Goal: Transaction & Acquisition: Purchase product/service

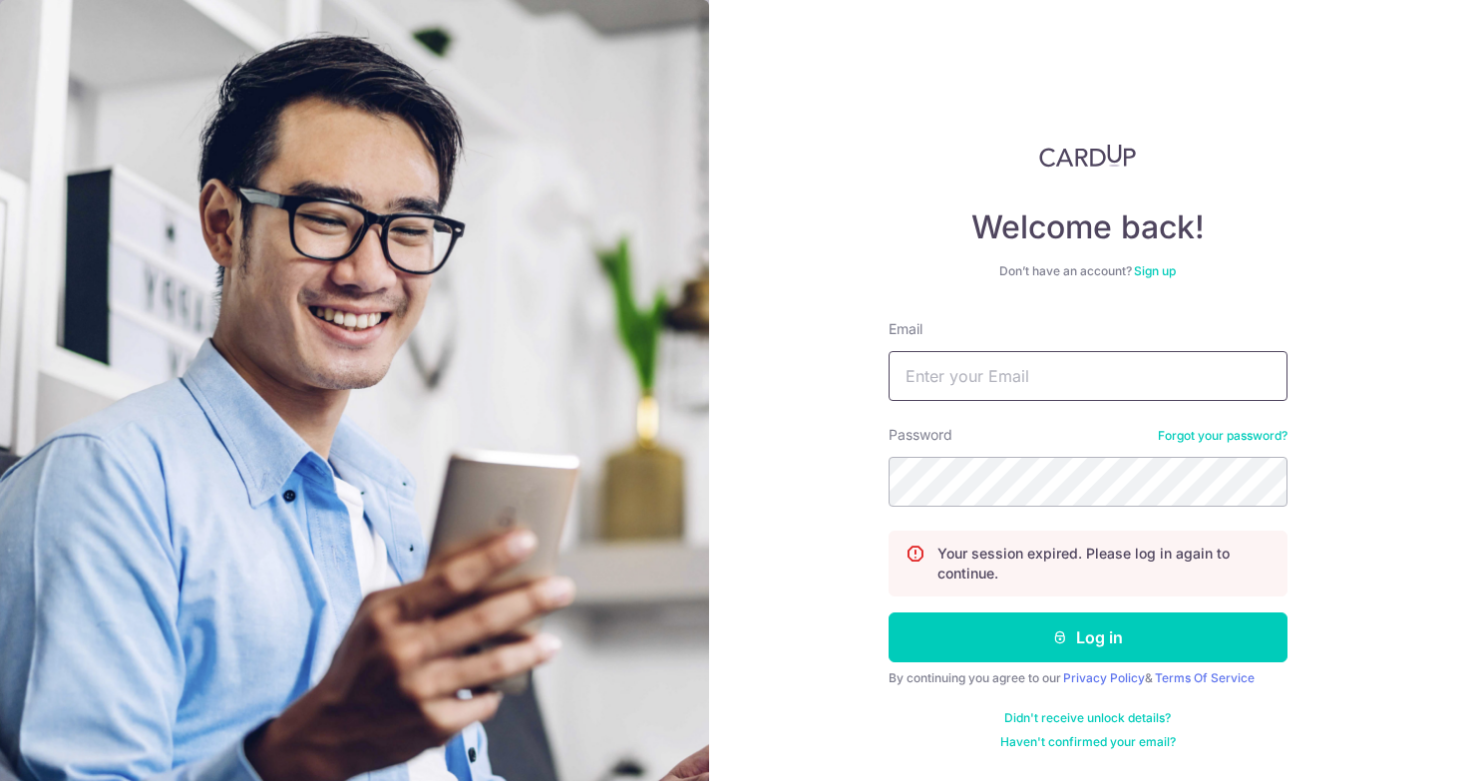
click at [956, 373] on input "Email" at bounding box center [1088, 376] width 399 height 50
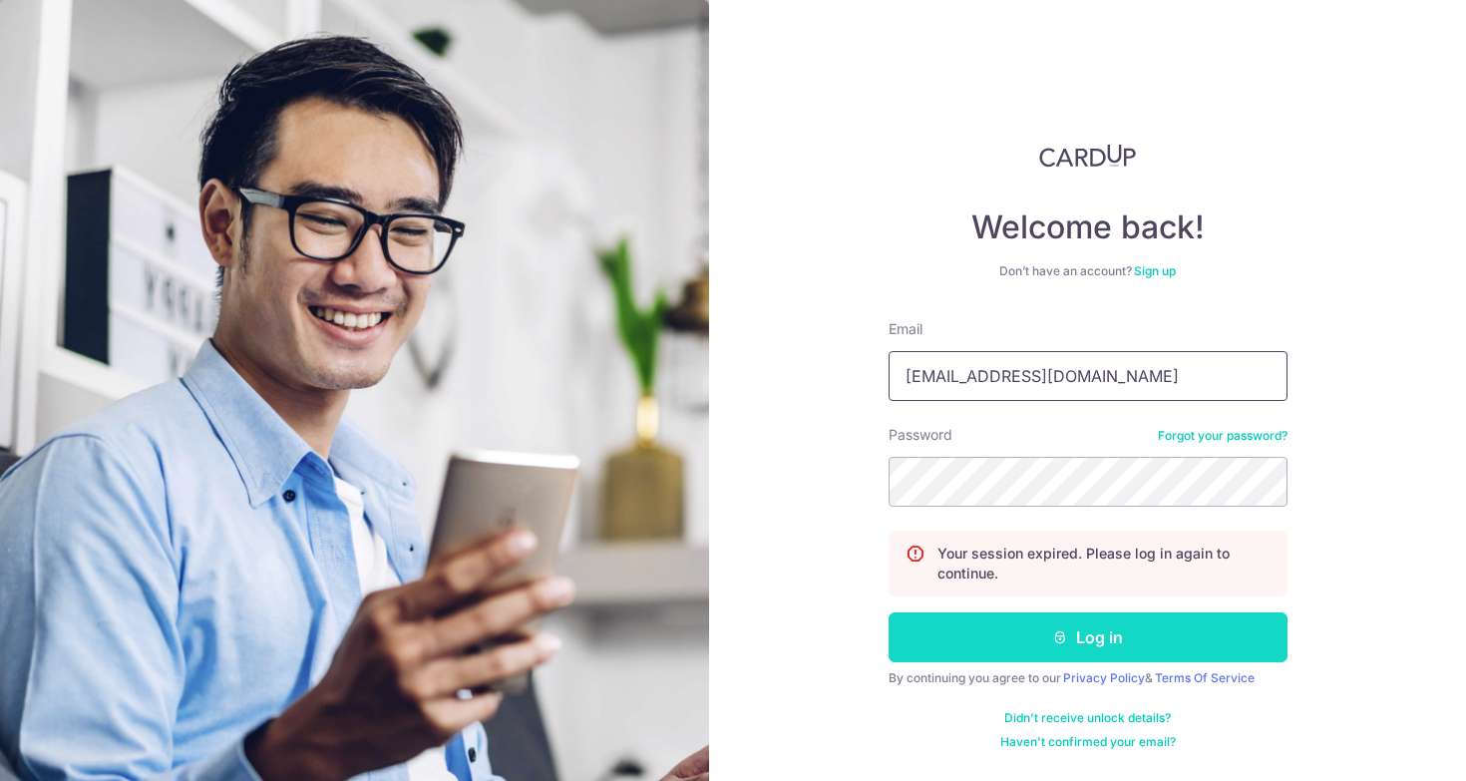
type input "bradleyfk@gmail.com"
click at [1108, 651] on button "Log in" at bounding box center [1088, 637] width 399 height 50
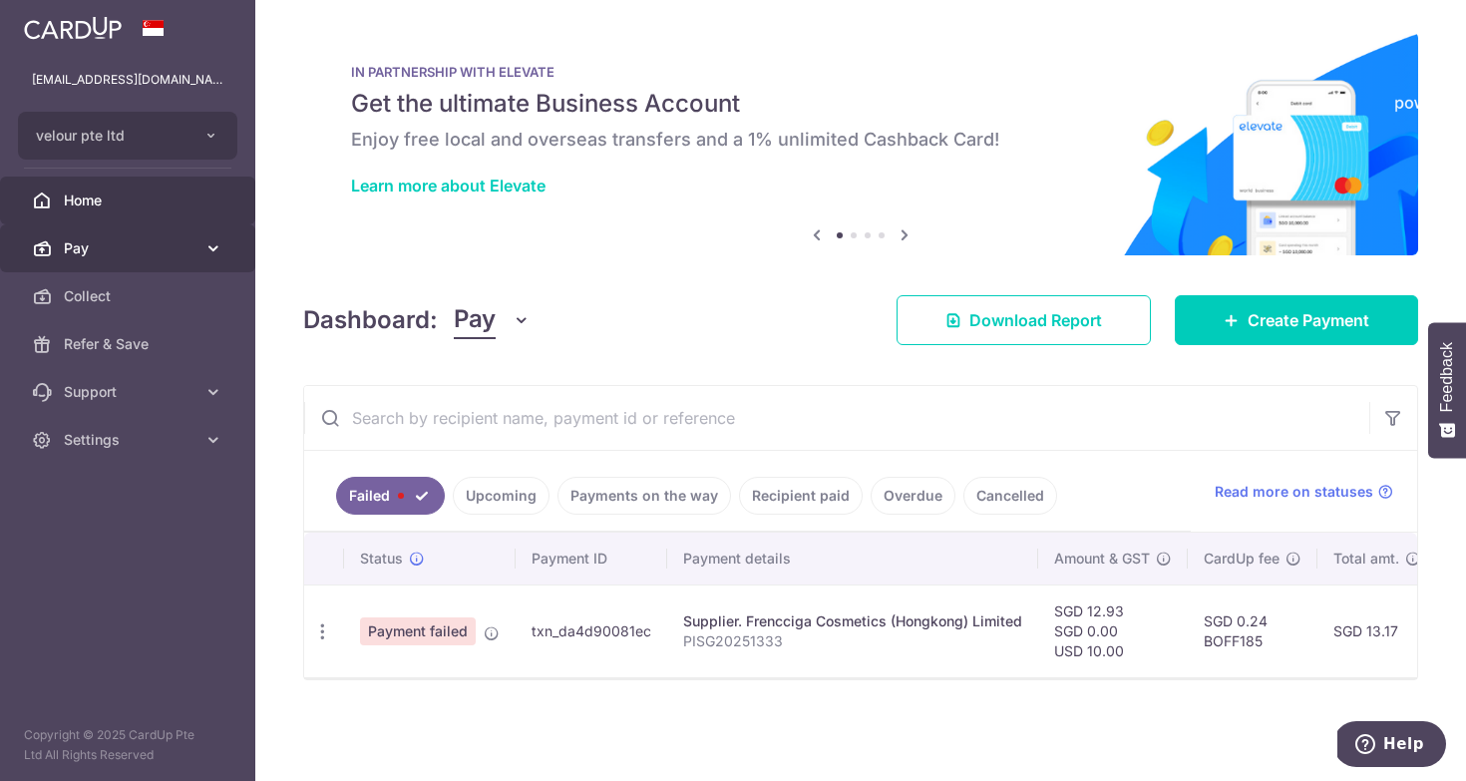
click at [160, 247] on span "Pay" at bounding box center [130, 248] width 132 height 20
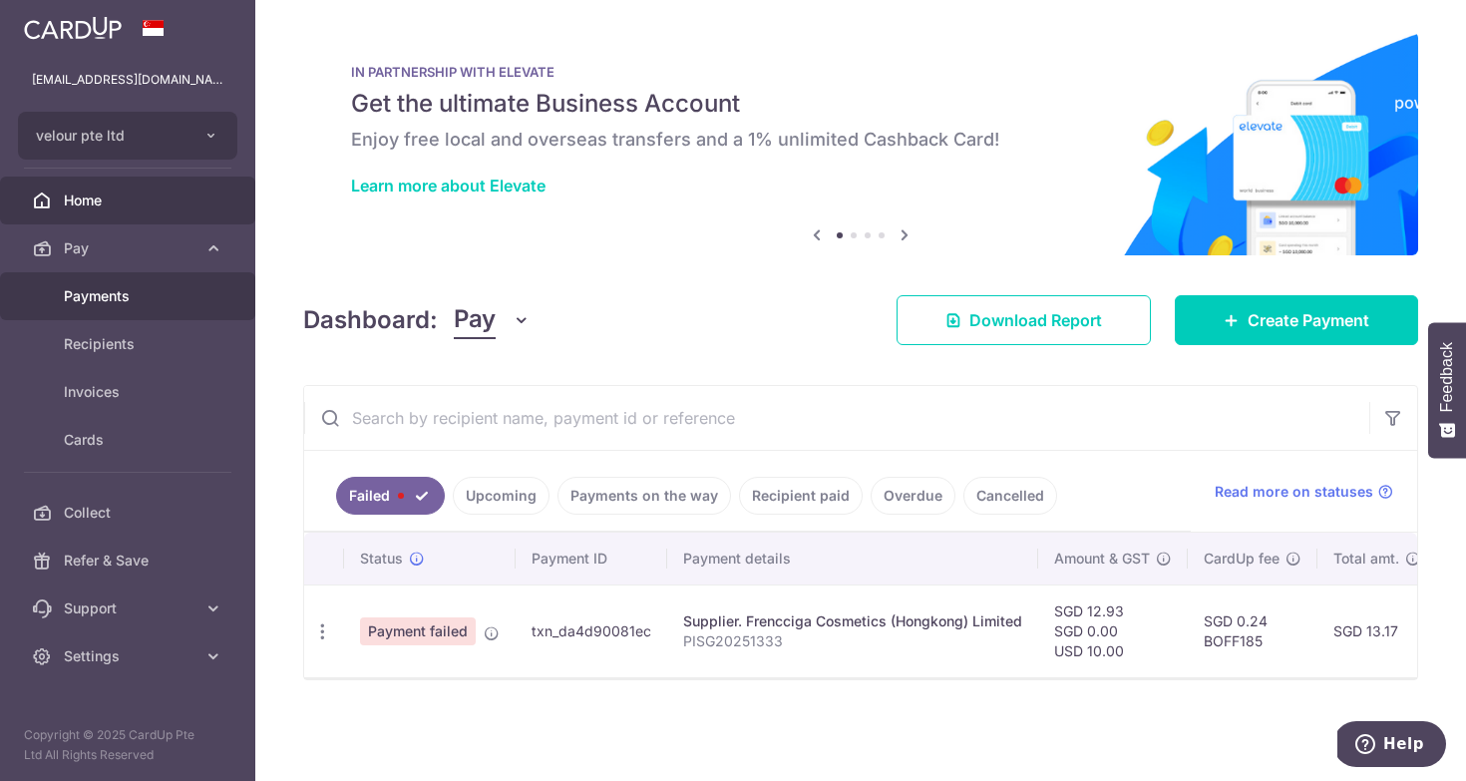
click at [158, 300] on span "Payments" at bounding box center [130, 296] width 132 height 20
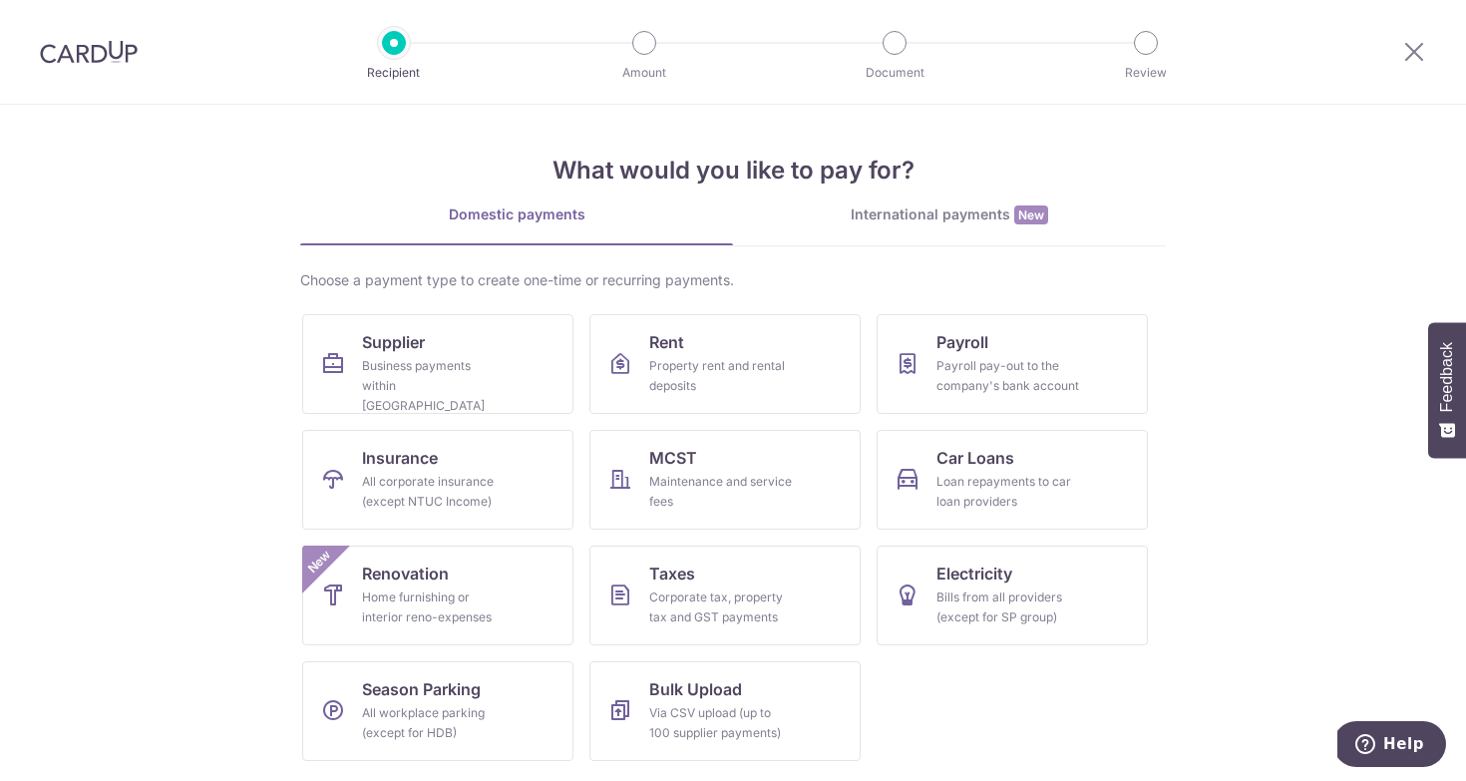
click at [973, 264] on div "Domestic payments International payments New Choose a payment type to create on…" at bounding box center [733, 490] width 866 height 572
click at [965, 211] on div "International payments New" at bounding box center [949, 214] width 433 height 21
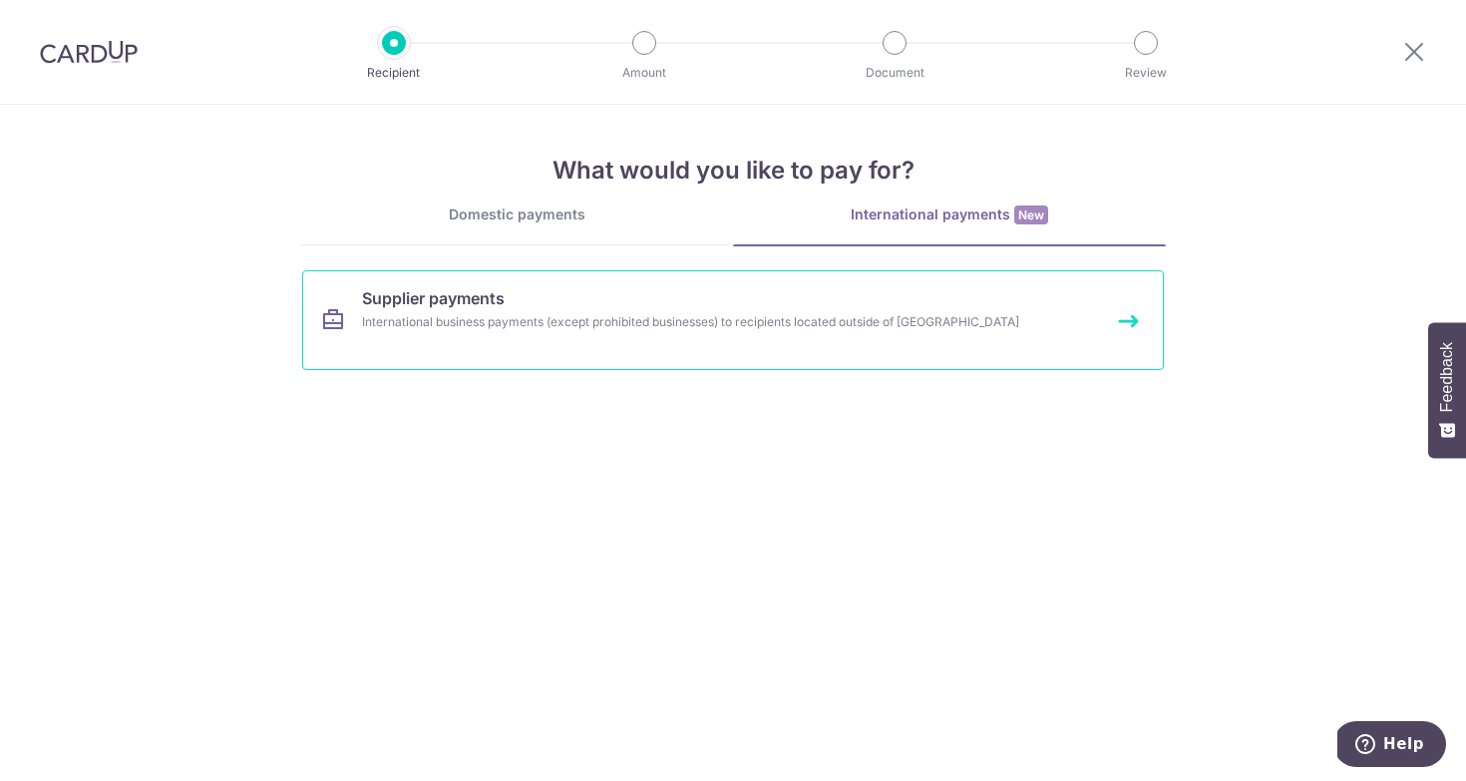
click at [802, 352] on link "Supplier payments International business payments (except prohibited businesses…" at bounding box center [733, 320] width 862 height 100
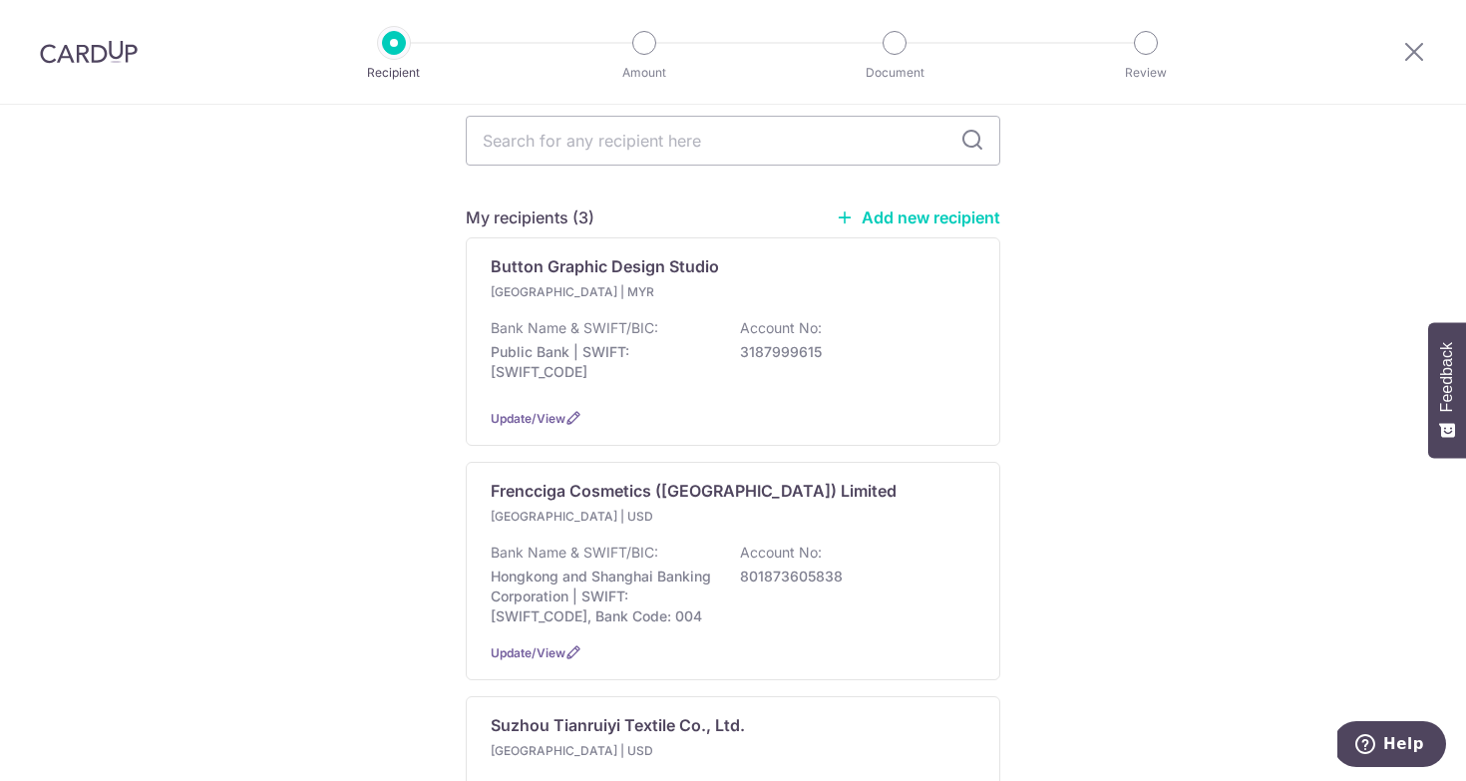
scroll to position [201, 0]
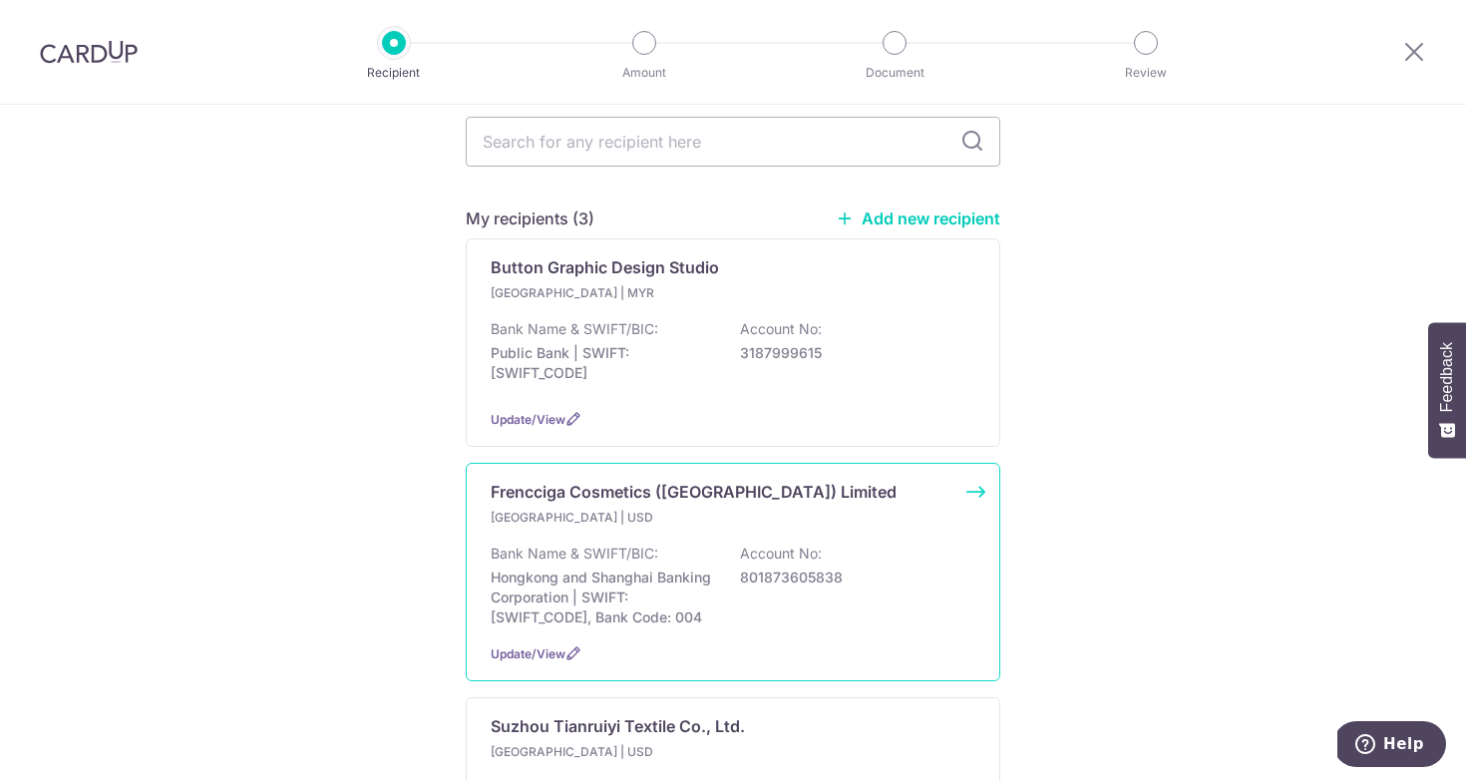
click at [900, 544] on div "Bank Name & SWIFT/BIC: Hongkong and Shanghai Banking Corporation | SWIFT: [SWIF…" at bounding box center [733, 586] width 485 height 84
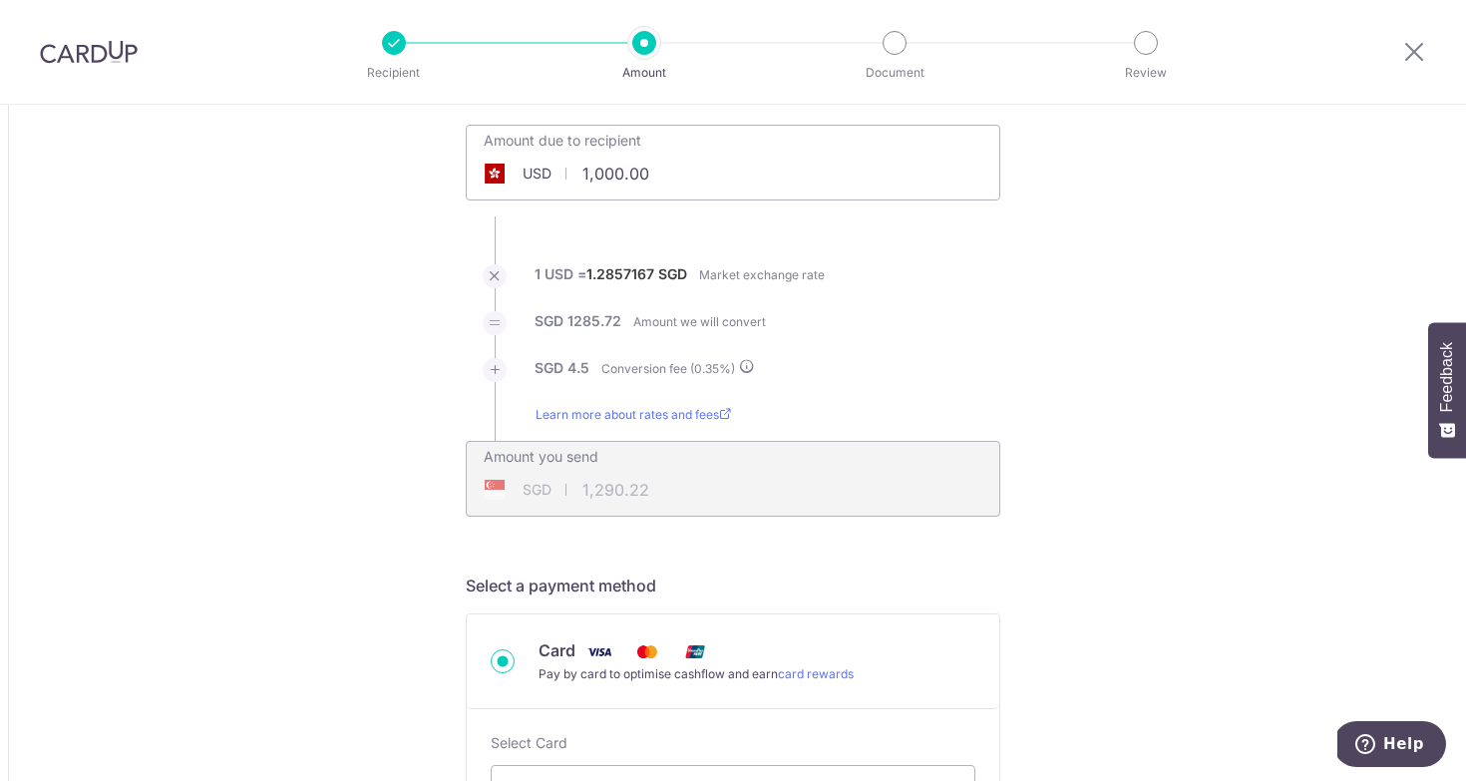
scroll to position [112, 0]
drag, startPoint x: 691, startPoint y: 175, endPoint x: 677, endPoint y: 59, distance: 116.5
click at [677, 151] on input "1,000.00" at bounding box center [621, 174] width 308 height 46
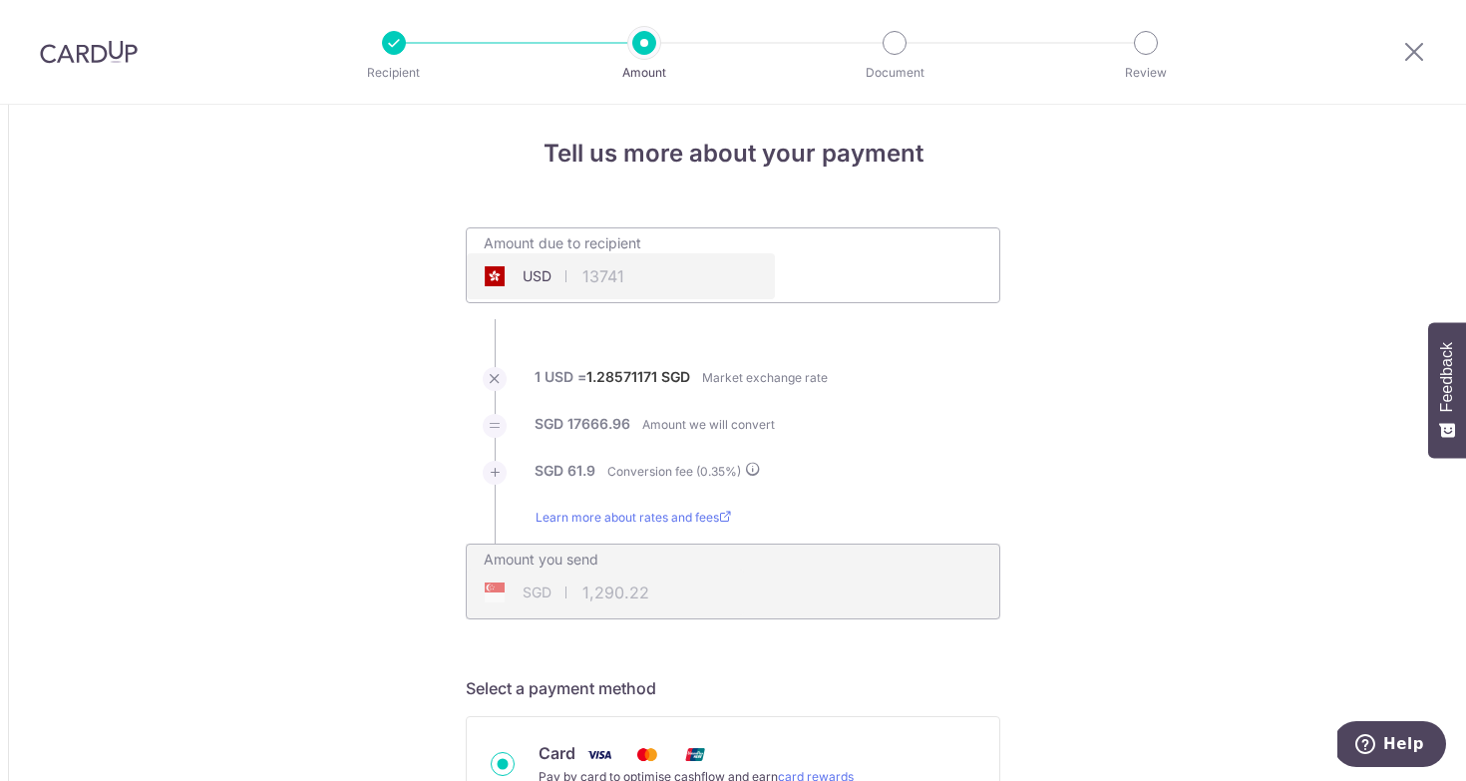
type input "13,741.00"
type input "17,728.86"
click at [740, 280] on input "13,741.00" at bounding box center [621, 276] width 308 height 46
click at [944, 350] on ul "Amount due to recipient USD 13,741.92 13741 1 USD = 1.28571171 SGD Market excha…" at bounding box center [733, 423] width 535 height 392
type input "13,741.92"
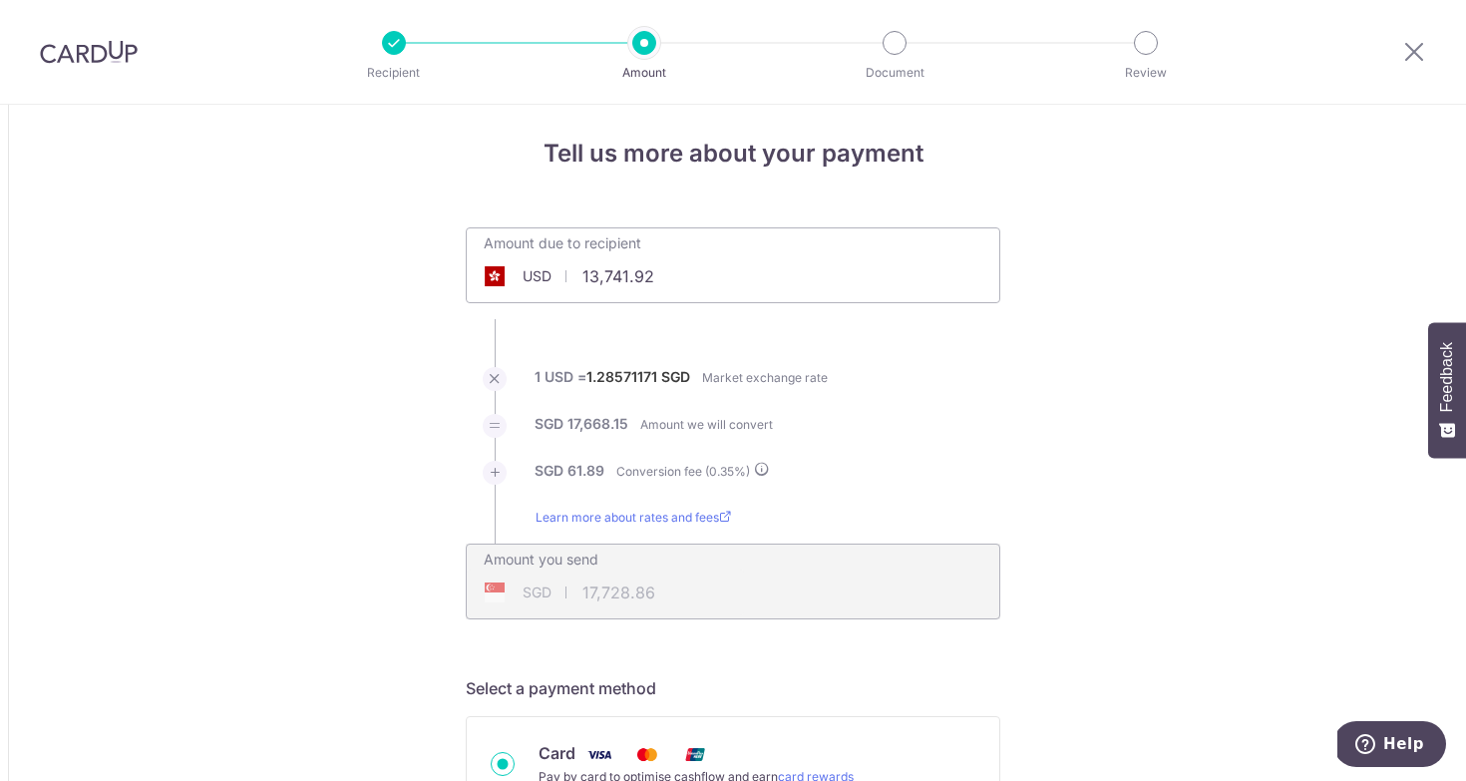
type input "17,730.04"
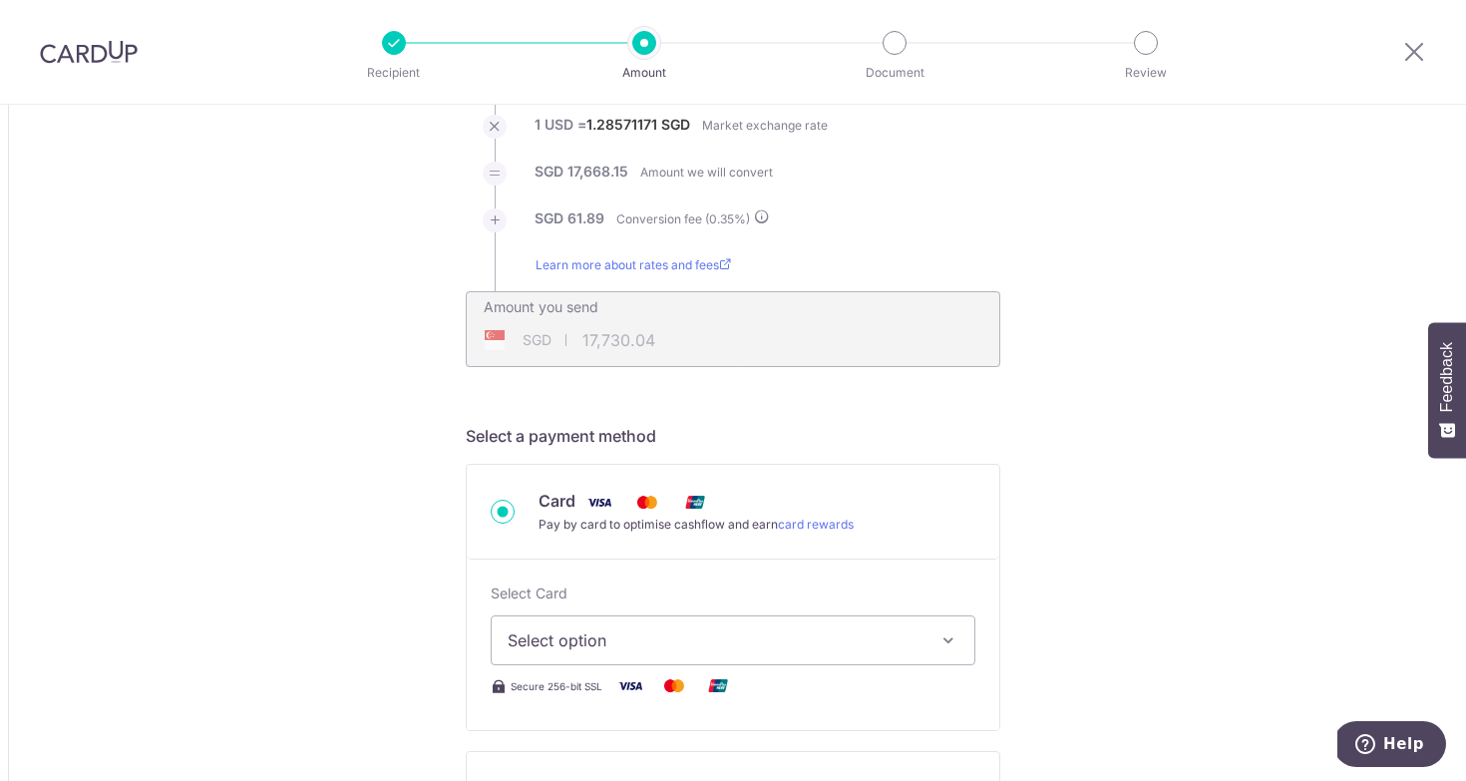
click at [617, 657] on button "Select option" at bounding box center [733, 640] width 485 height 50
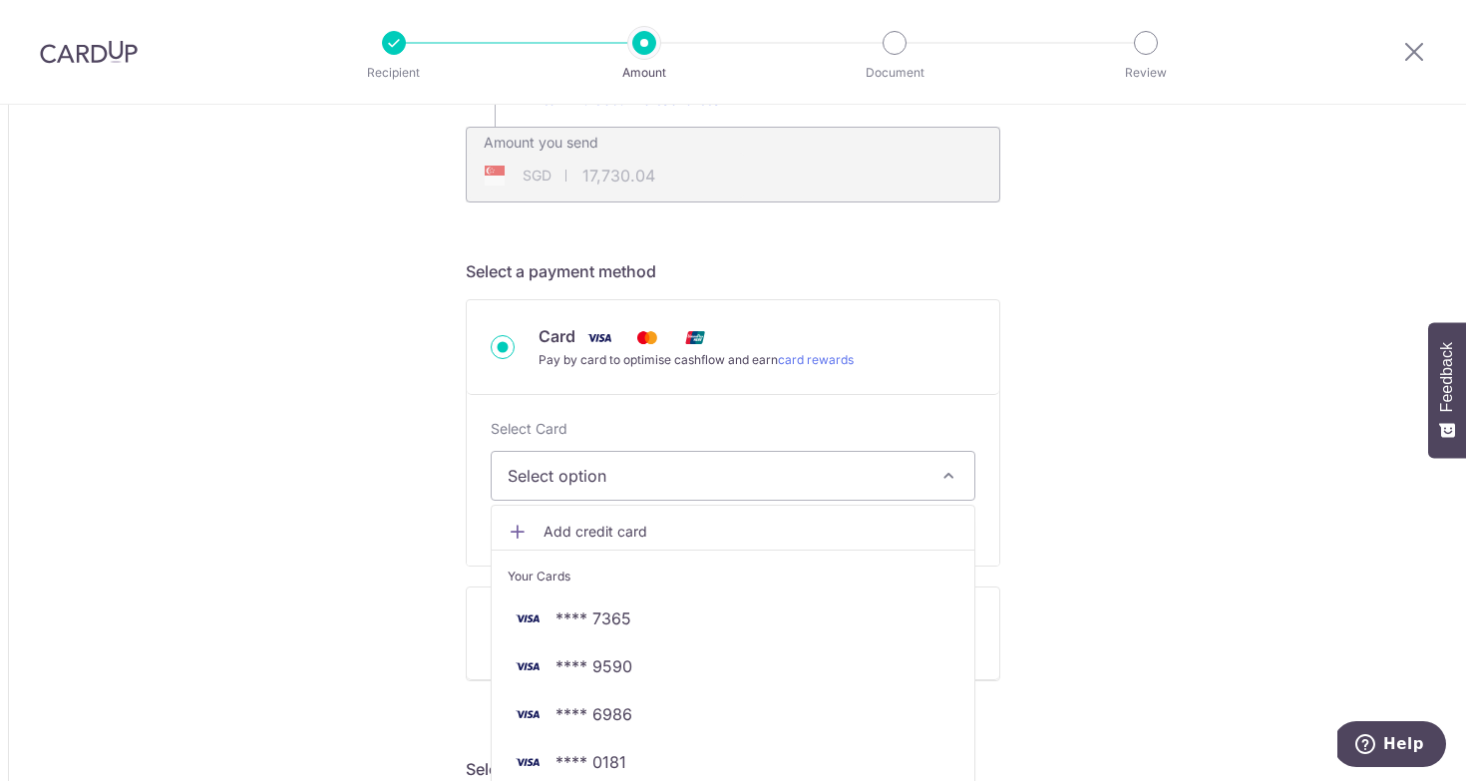
scroll to position [427, 0]
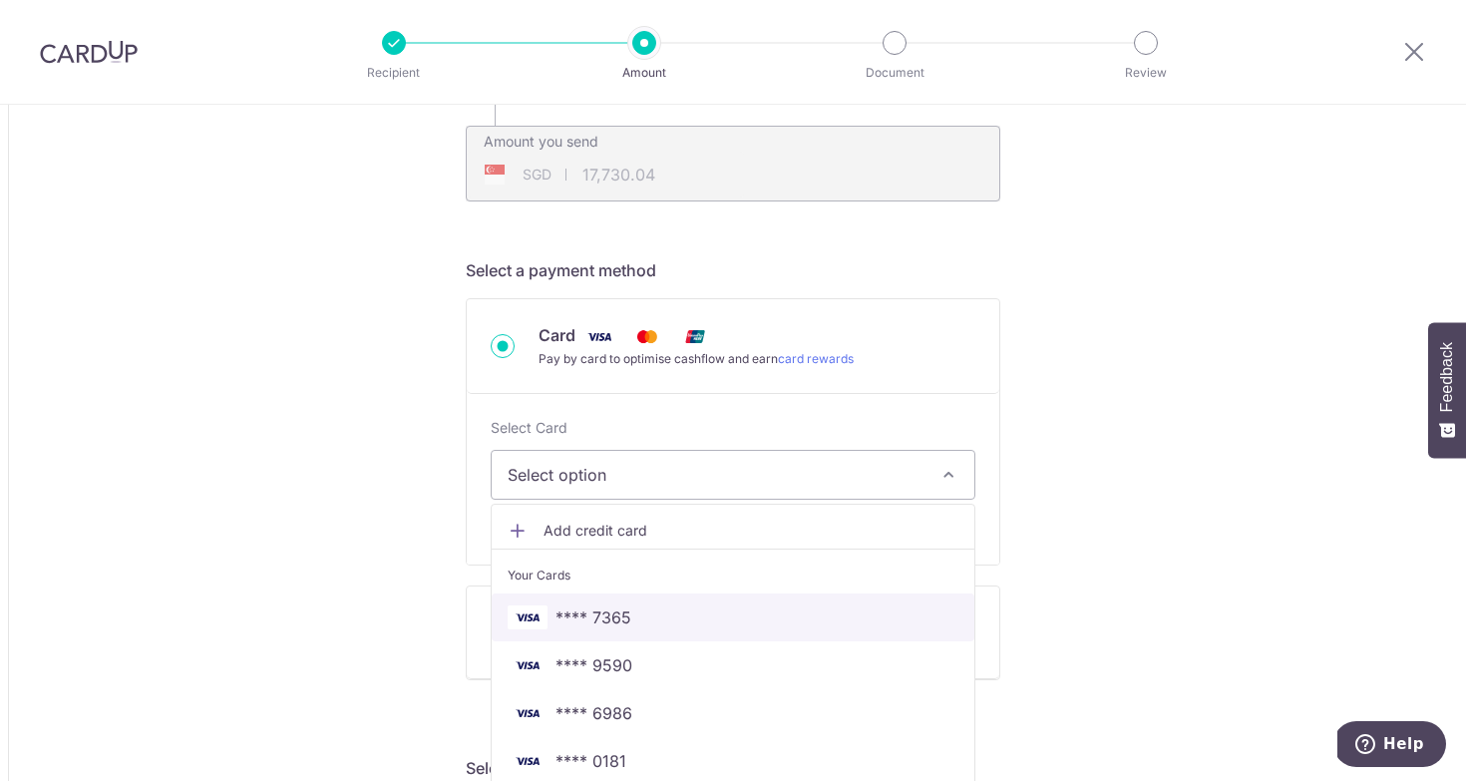
click at [704, 625] on span "**** 7365" at bounding box center [733, 617] width 451 height 24
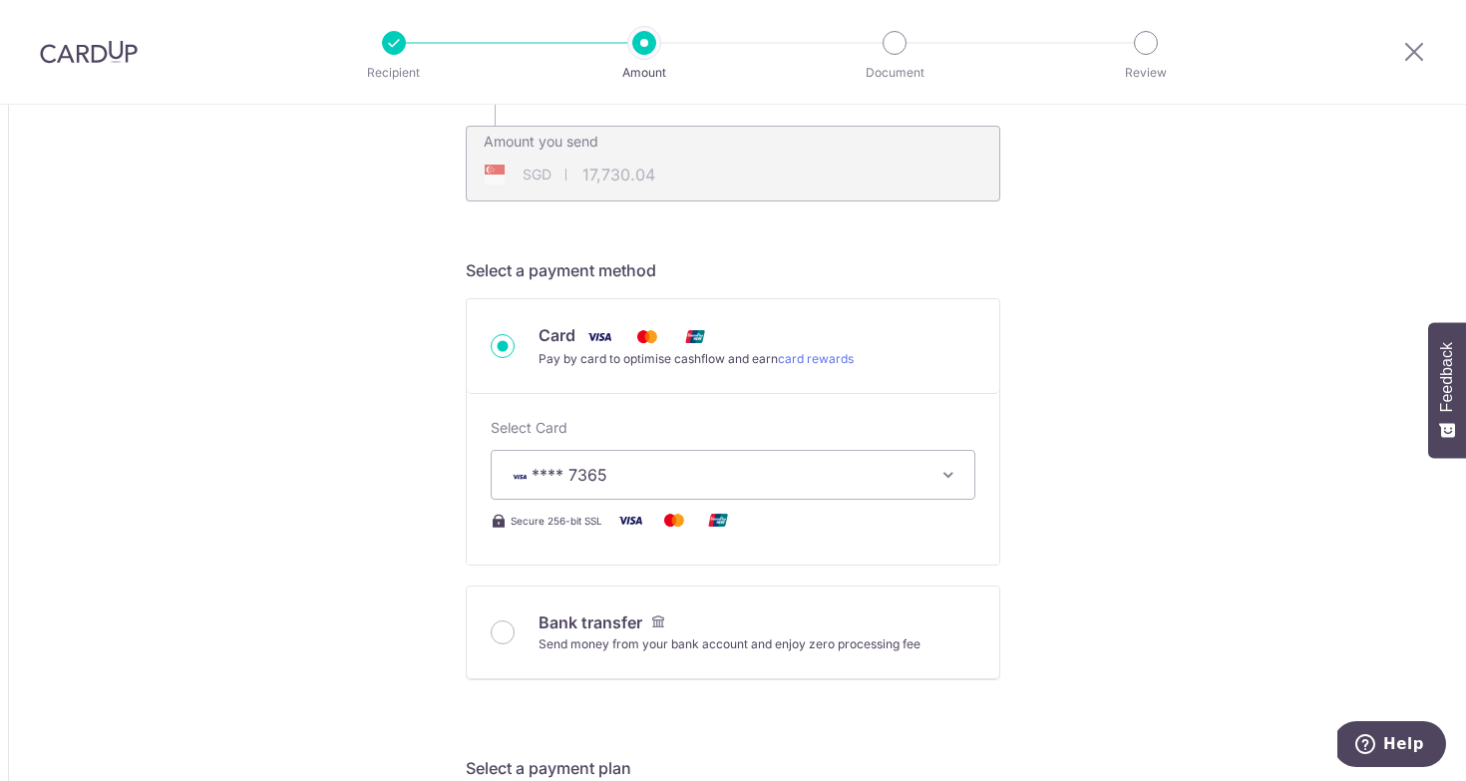
type input "13,741.92"
type input "17,729.86"
click at [731, 482] on span "**** 7365" at bounding box center [715, 475] width 415 height 24
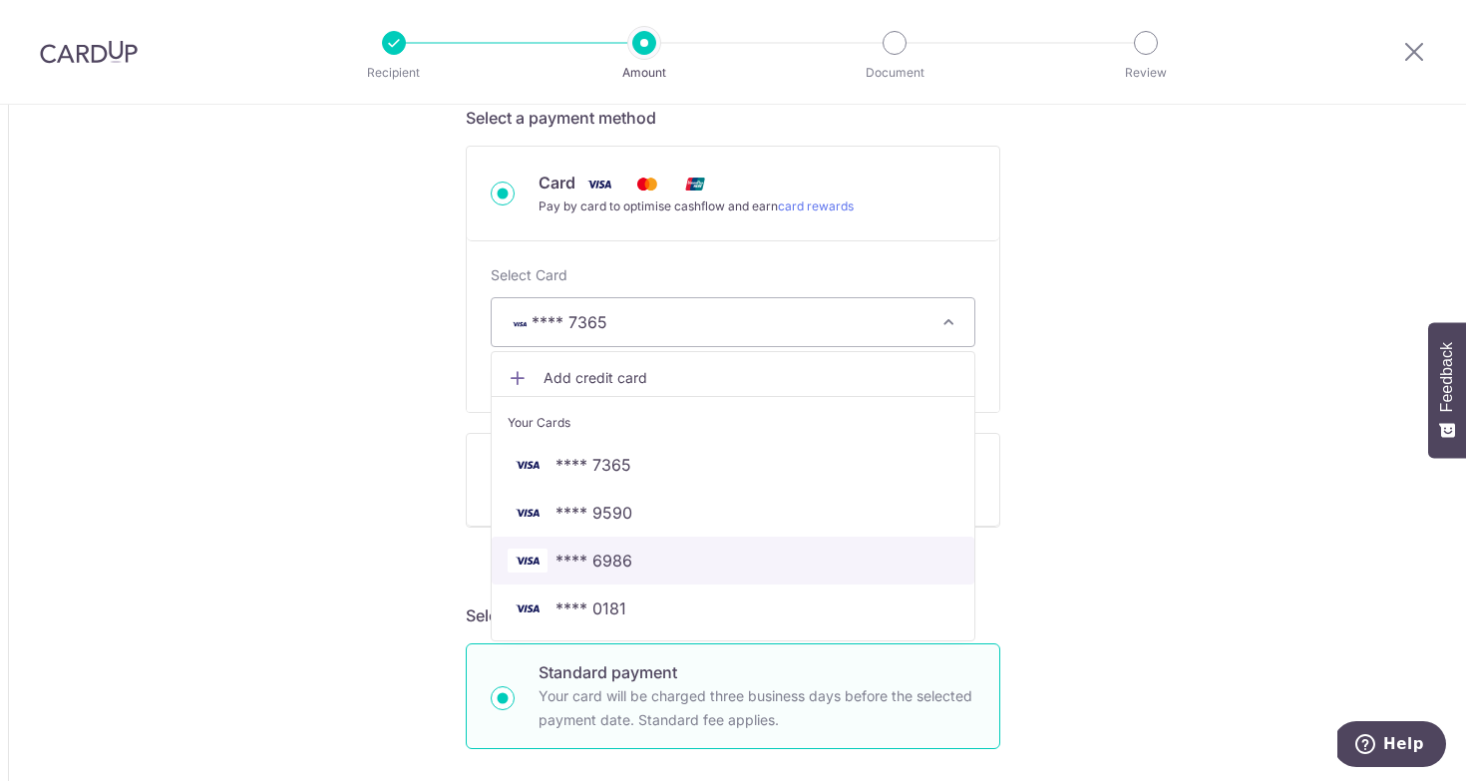
scroll to position [577, 0]
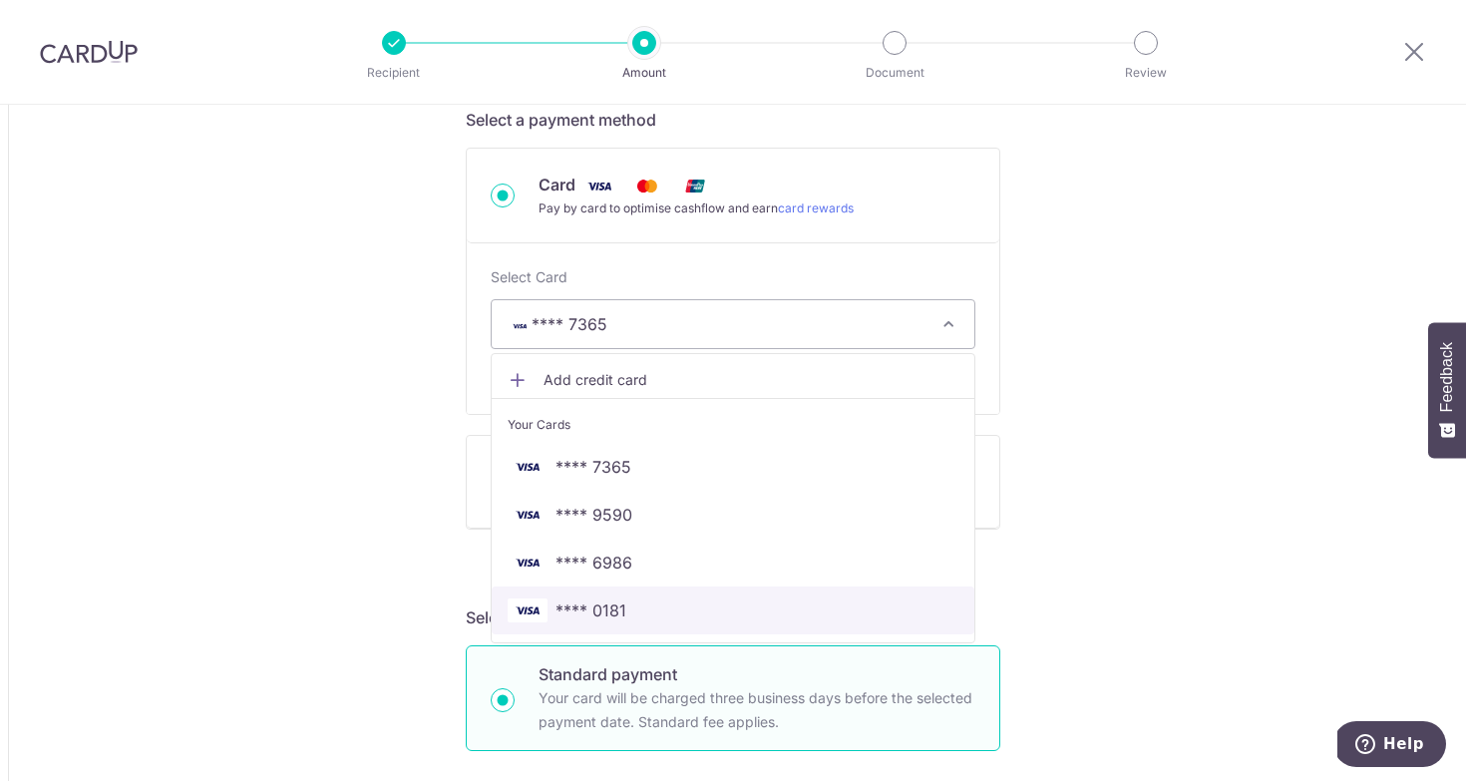
click at [622, 600] on span "**** 0181" at bounding box center [591, 610] width 71 height 24
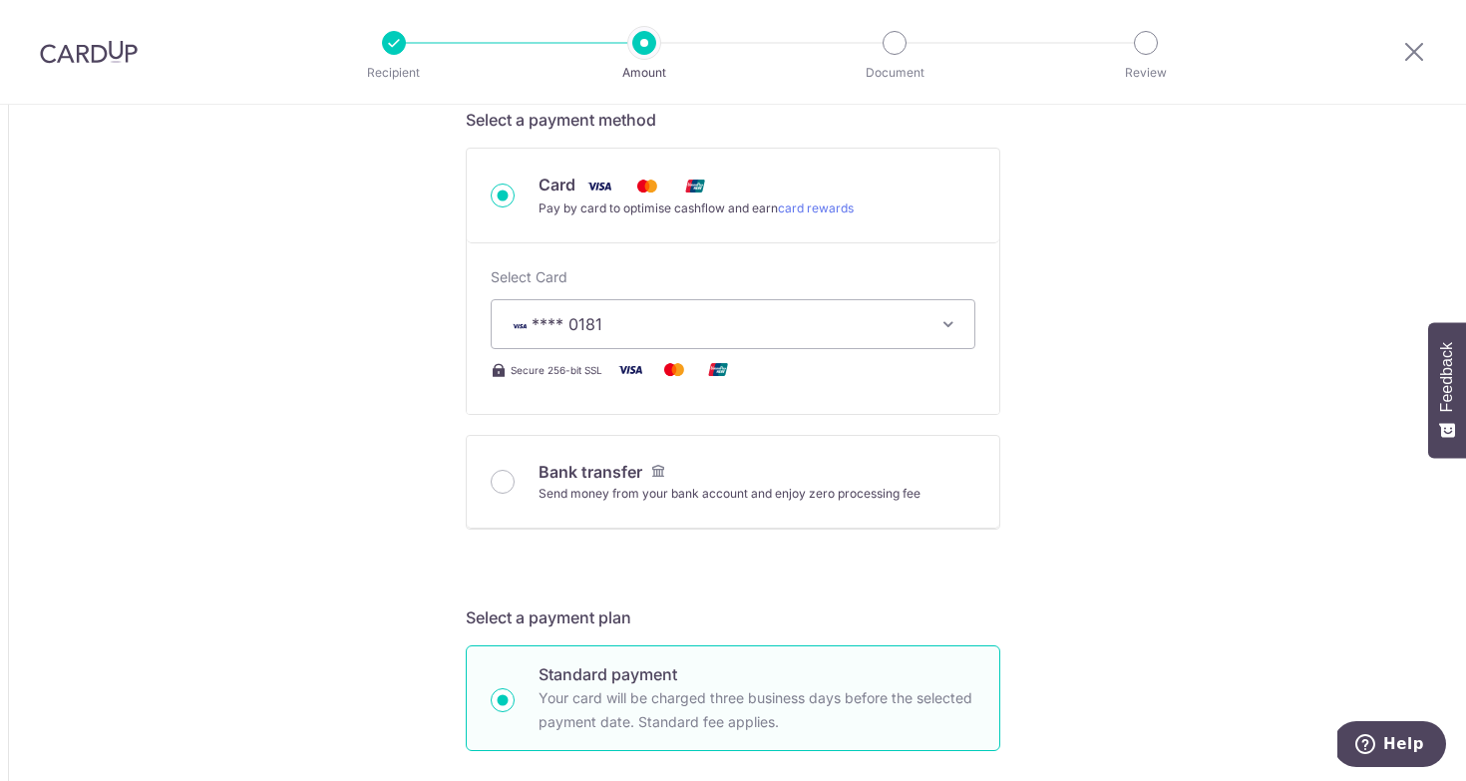
type input "13,741.92"
type input "17,730.72"
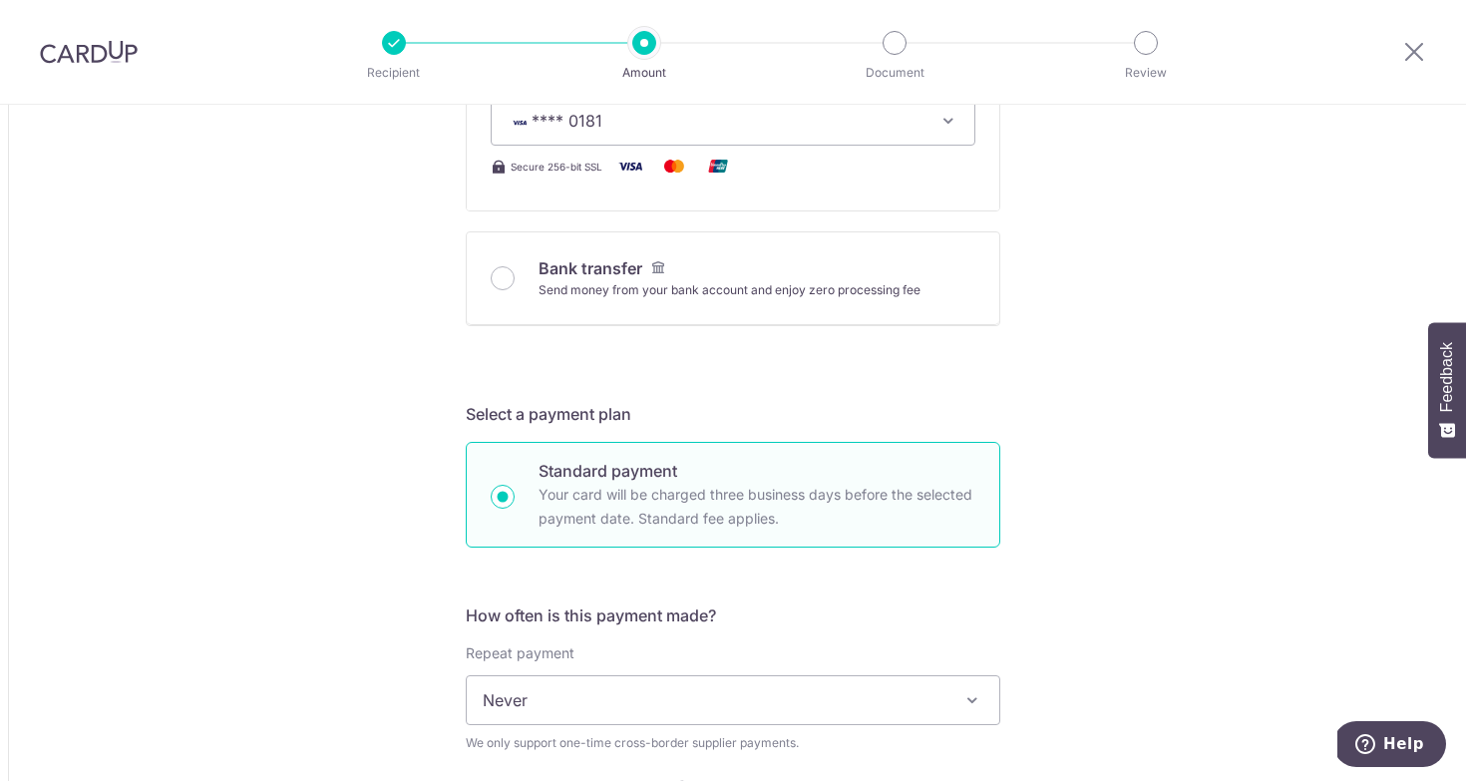
scroll to position [654, 0]
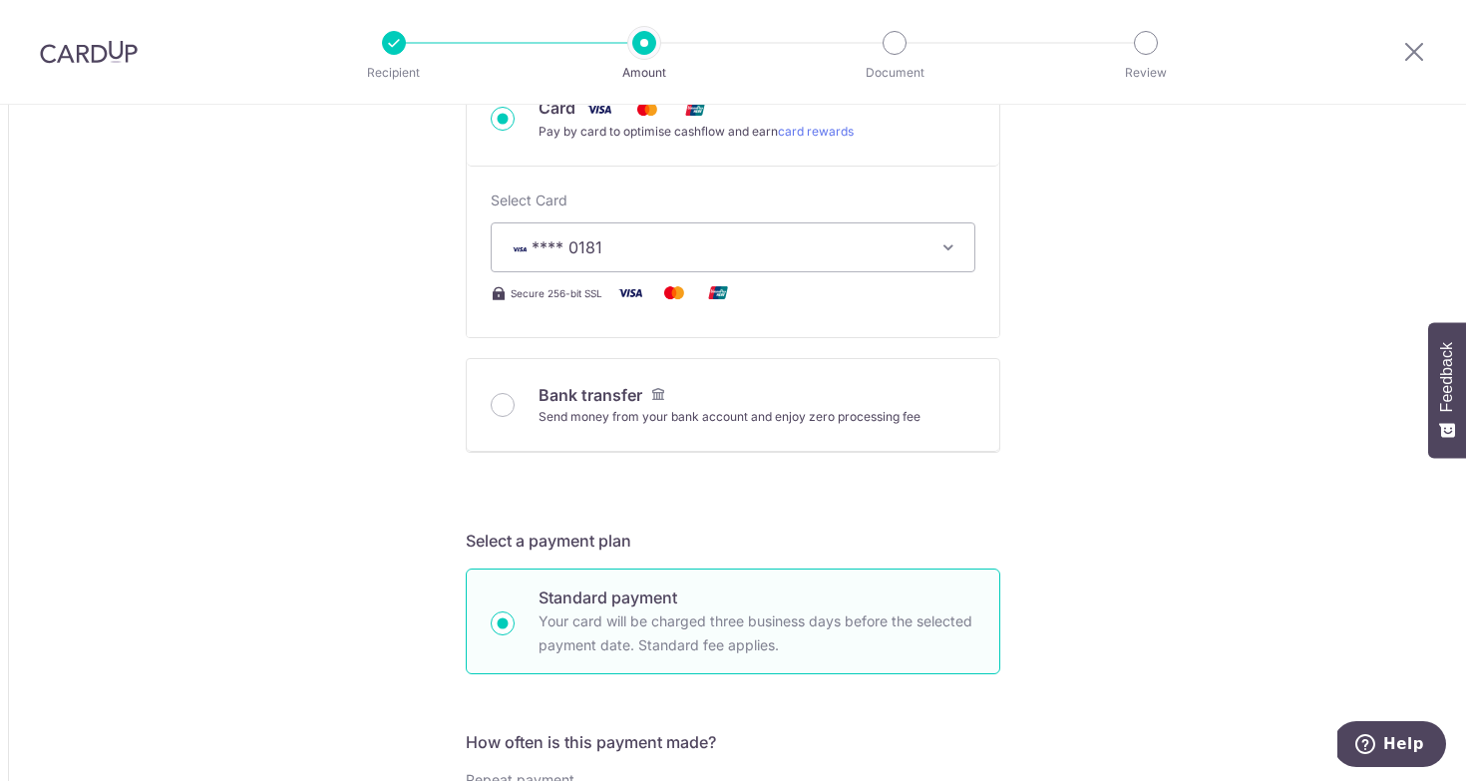
click at [691, 222] on button "**** 0181" at bounding box center [733, 247] width 485 height 50
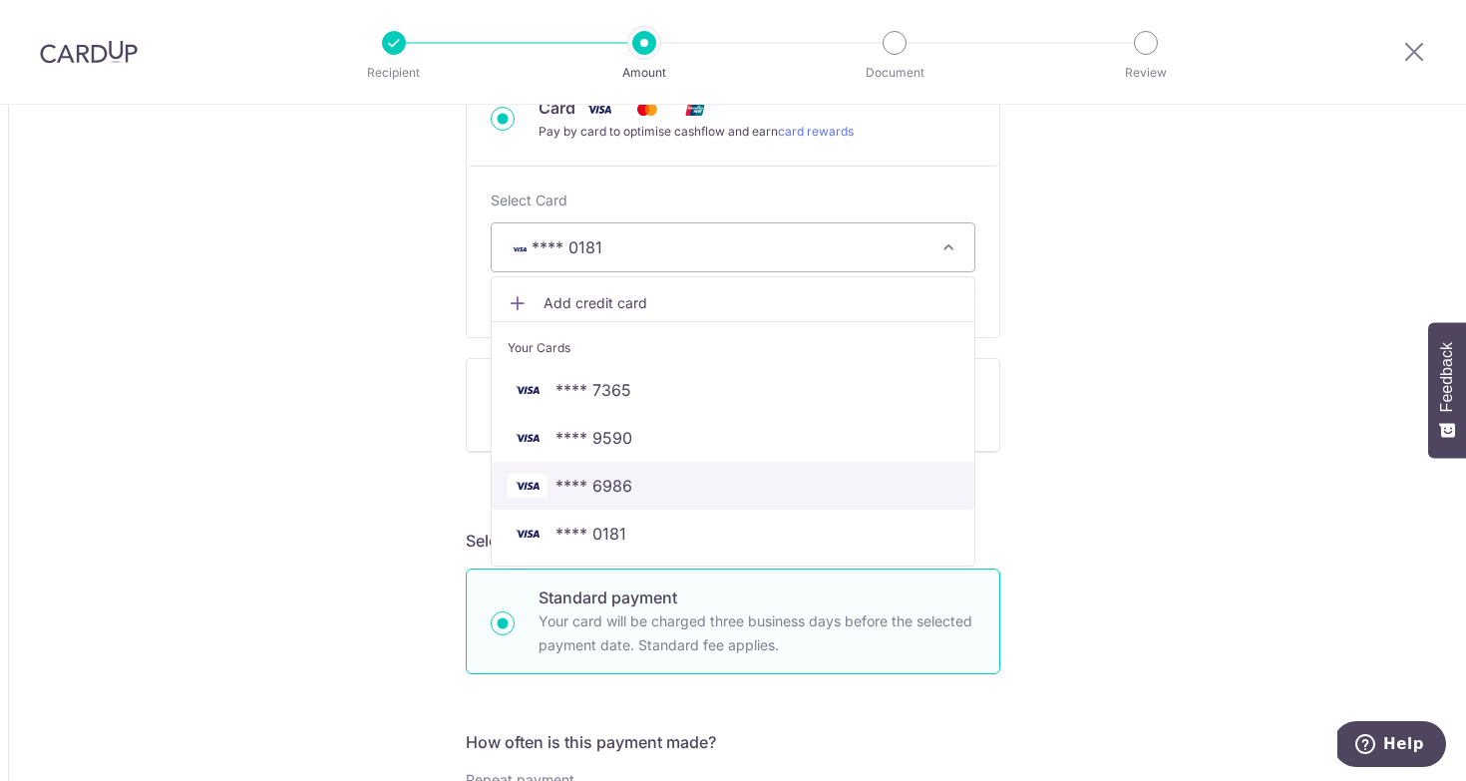
click at [685, 478] on span "**** 6986" at bounding box center [733, 486] width 451 height 24
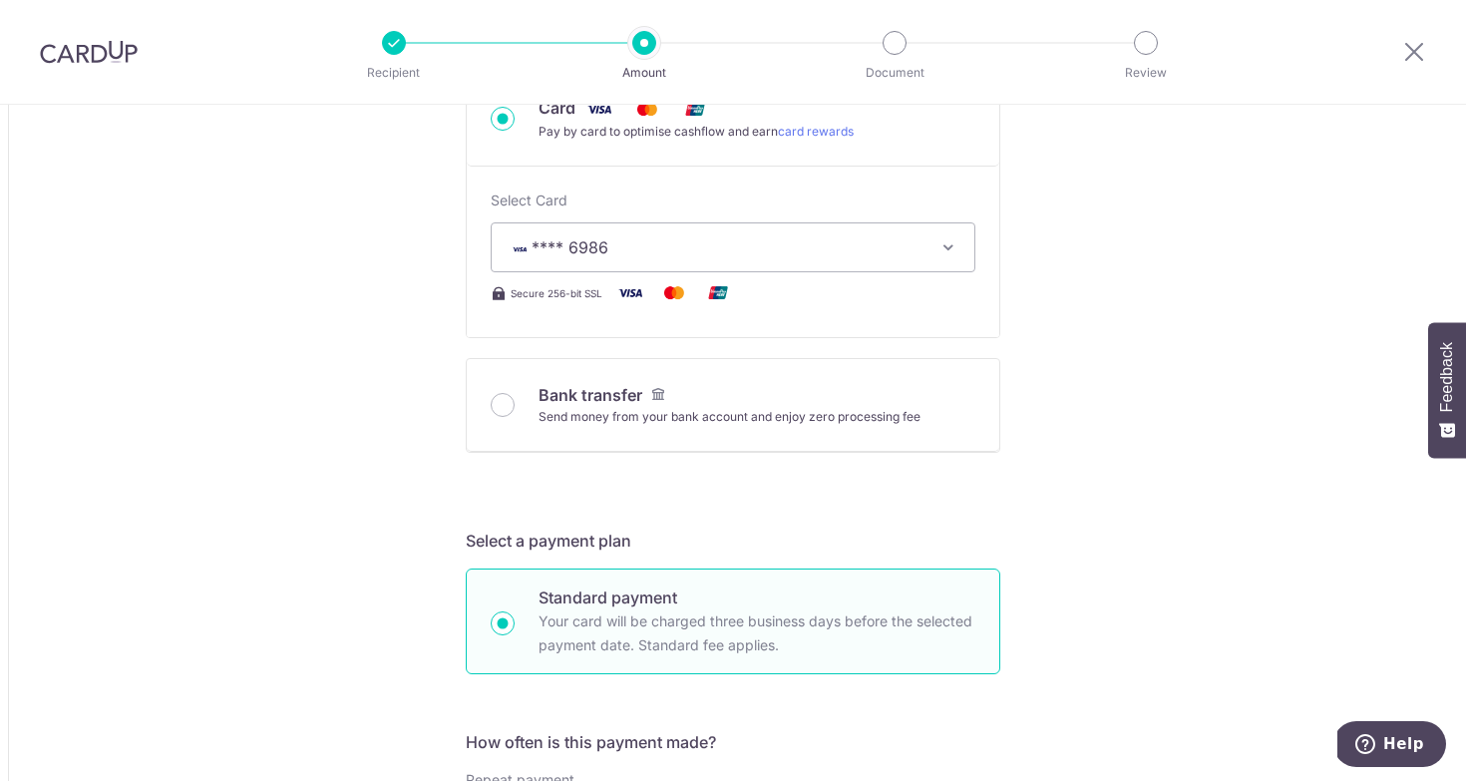
type input "13,741.92"
type input "17,730.14"
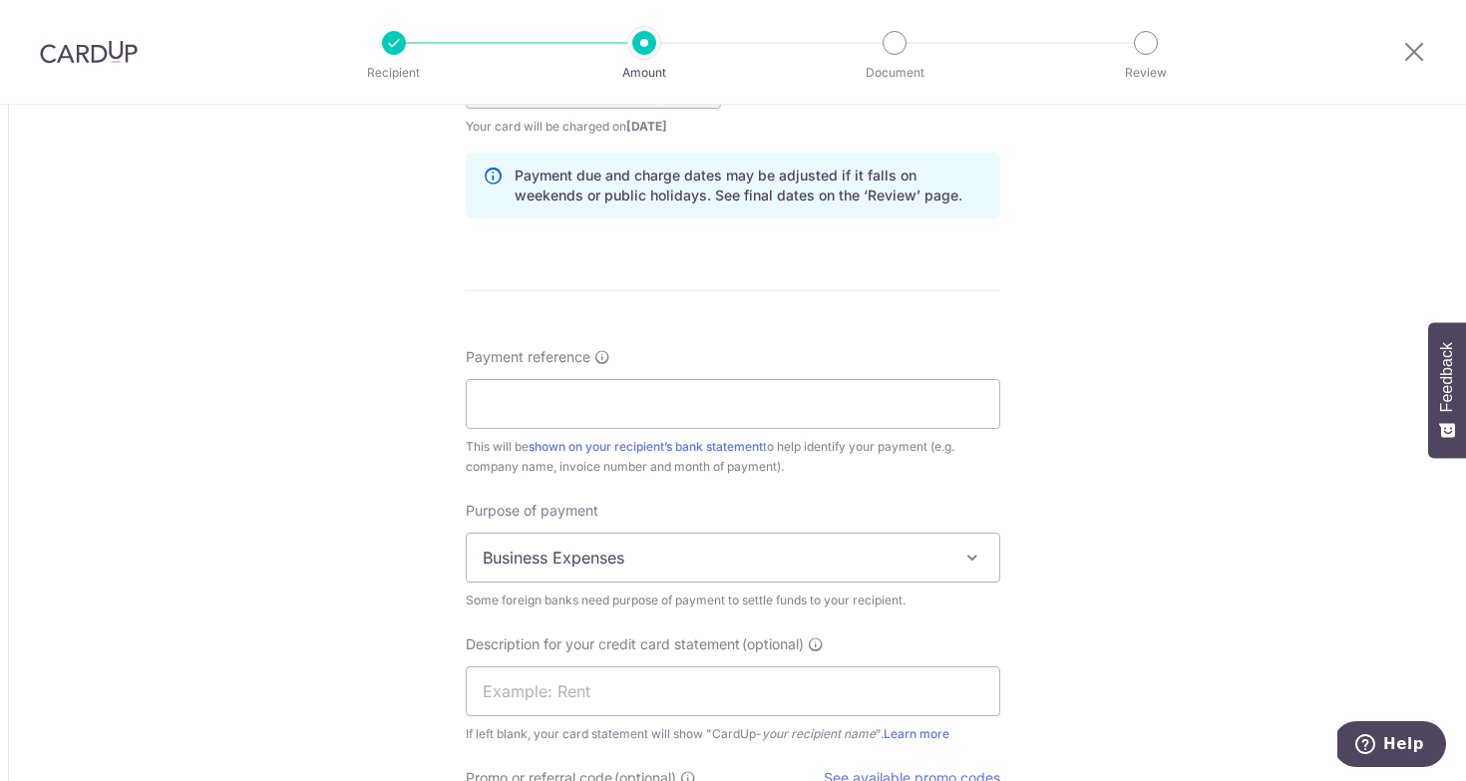
scroll to position [1577, 0]
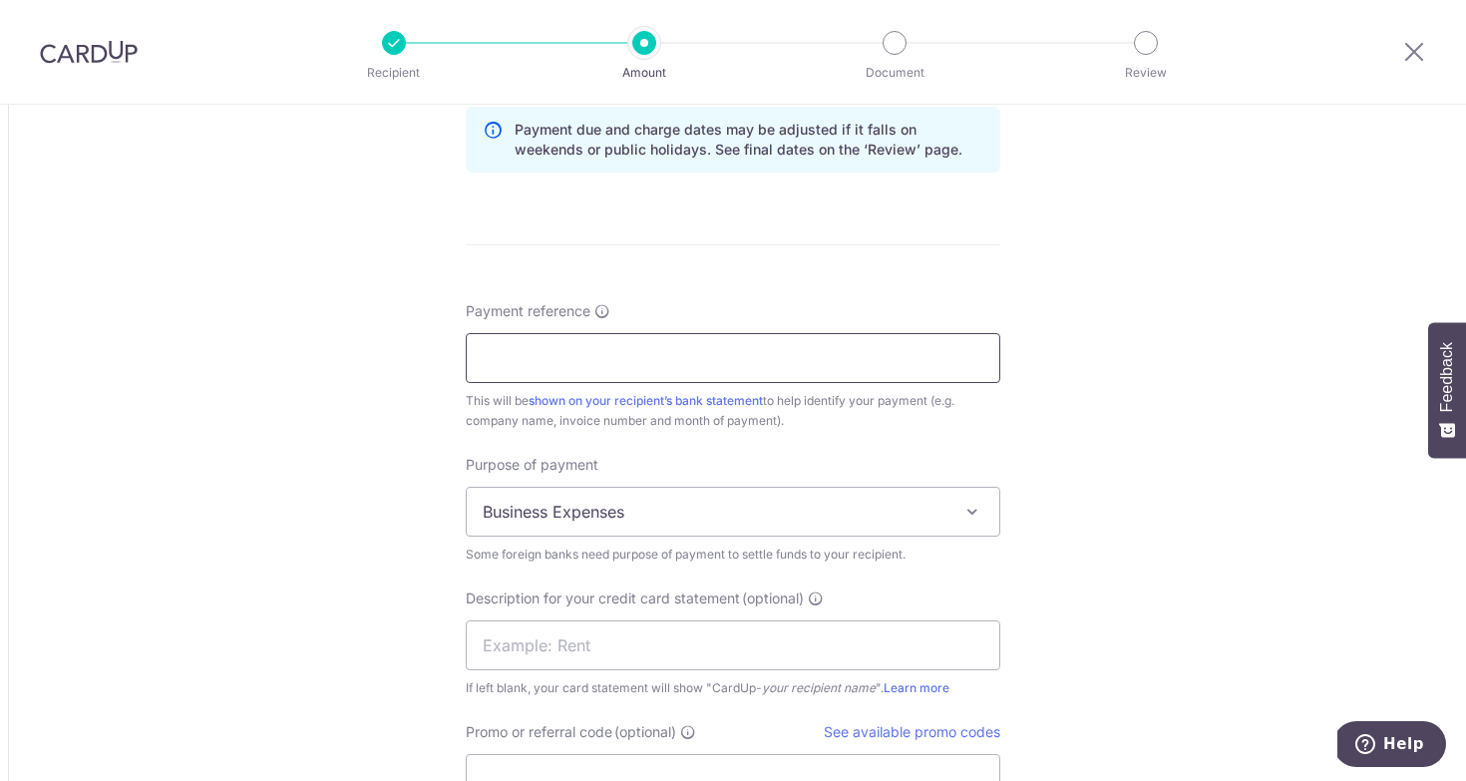
click at [667, 345] on input "Payment reference" at bounding box center [733, 358] width 535 height 50
drag, startPoint x: 668, startPoint y: 280, endPoint x: 672, endPoint y: 226, distance: 54.0
click at [672, 333] on input "mski" at bounding box center [733, 358] width 535 height 50
paste input "MSKINNY173"
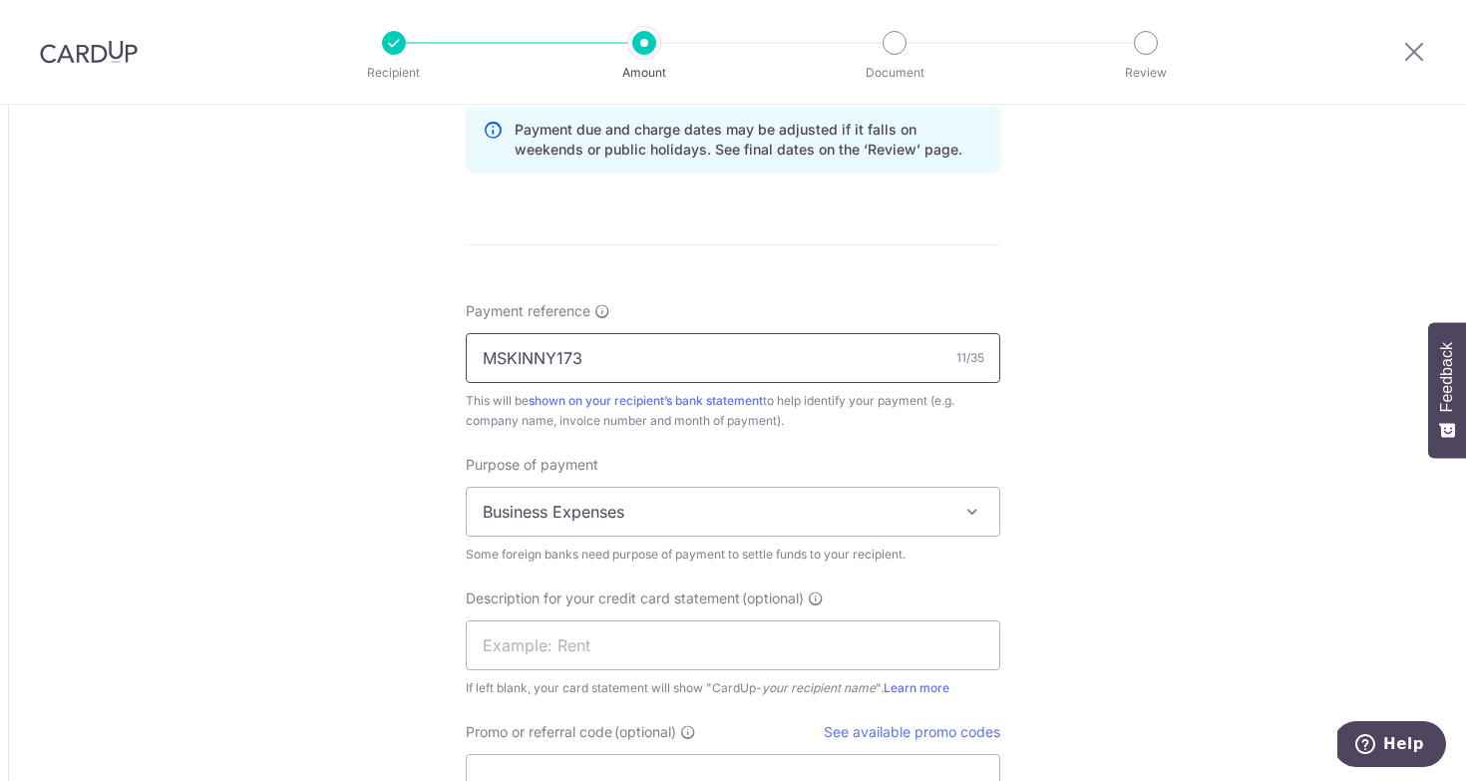
type input "MSKINNY173"
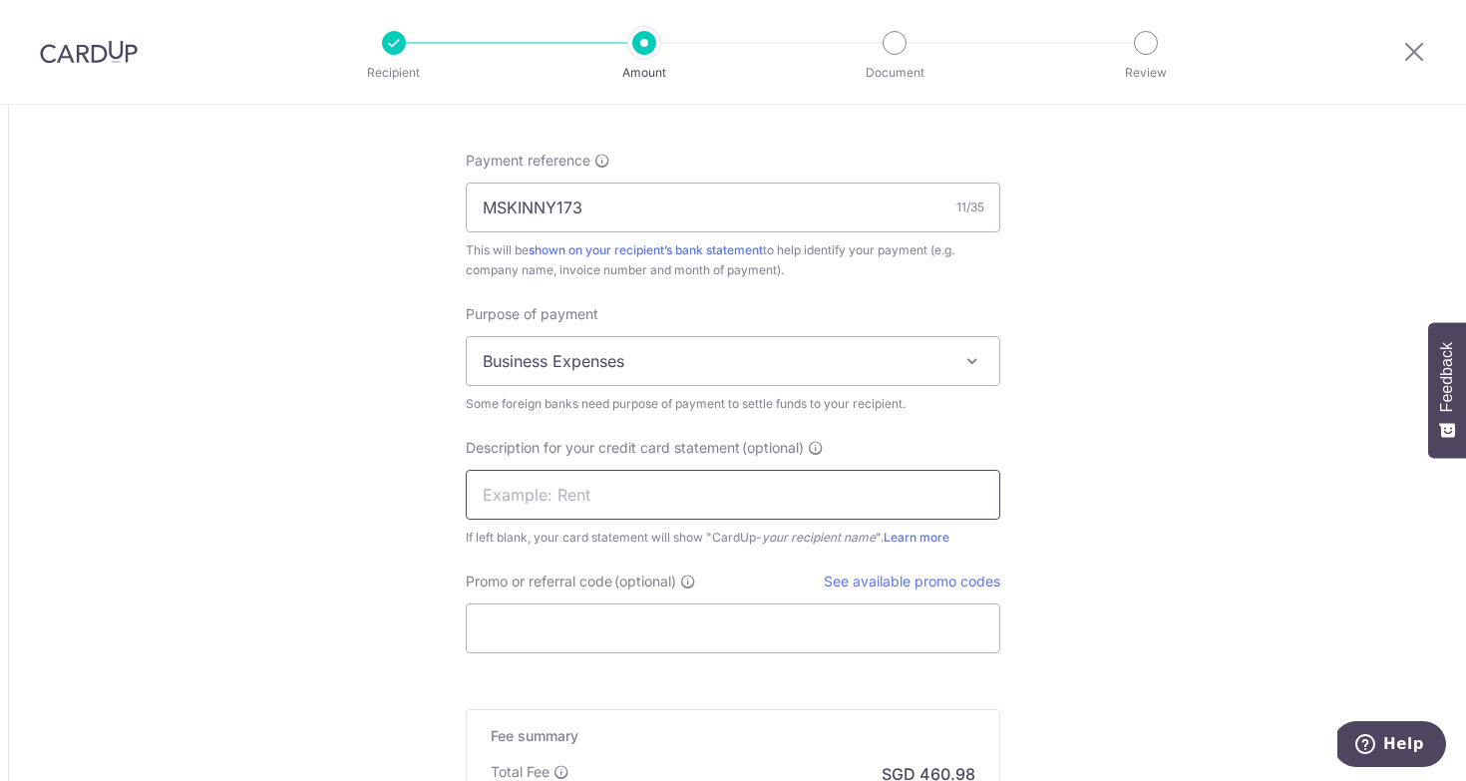
scroll to position [1725, 0]
click at [657, 506] on input "text" at bounding box center [733, 497] width 535 height 50
paste input "PI-SG20251333"
click at [502, 493] on input "PI-SG20251333" at bounding box center [733, 497] width 535 height 50
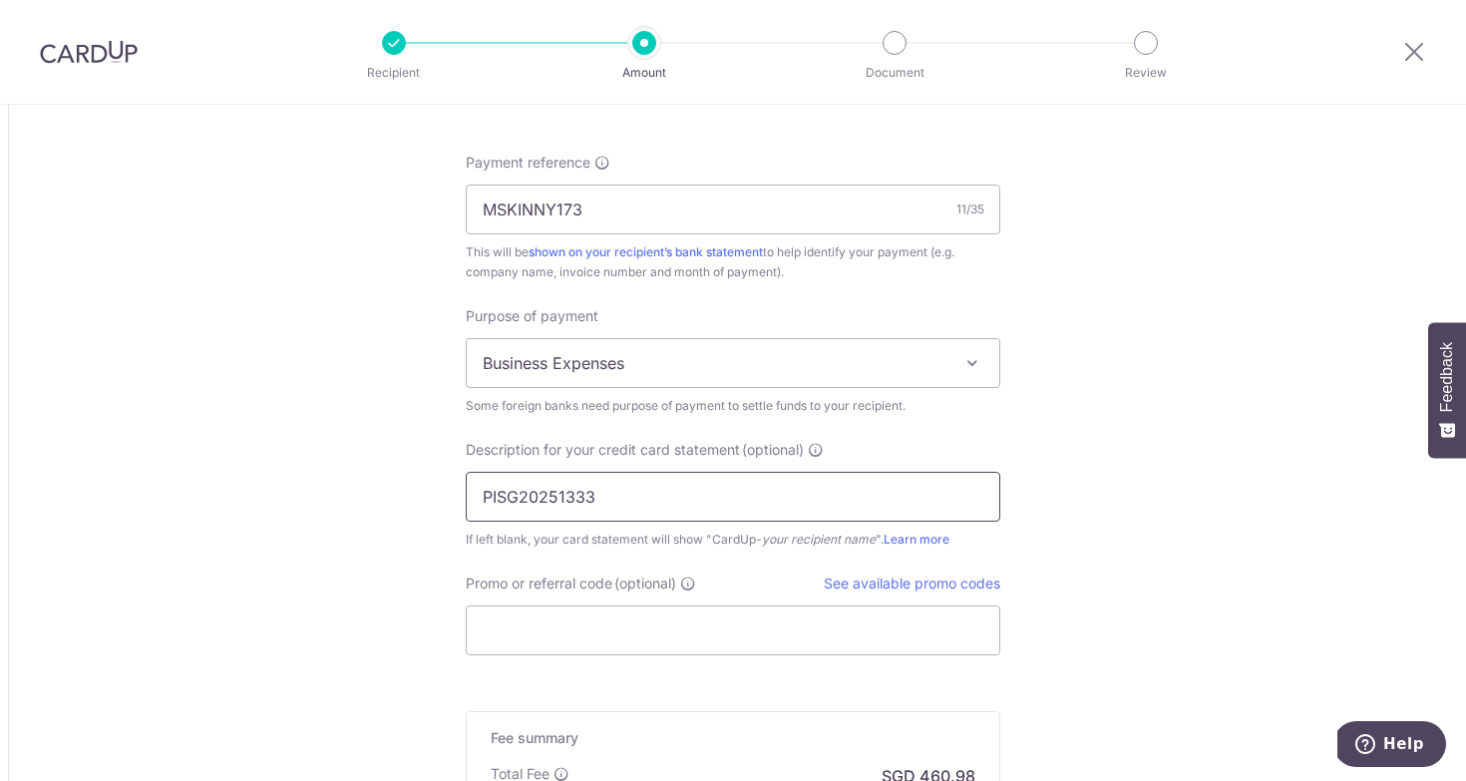
type input "PISG20251333"
drag, startPoint x: 642, startPoint y: 210, endPoint x: 662, endPoint y: 133, distance: 80.3
click at [662, 185] on input "MSKINNY173" at bounding box center [733, 210] width 535 height 50
click at [637, 605] on div "Promo or referral code (optional) See available promo codes The discounted fee …" at bounding box center [733, 614] width 535 height 82
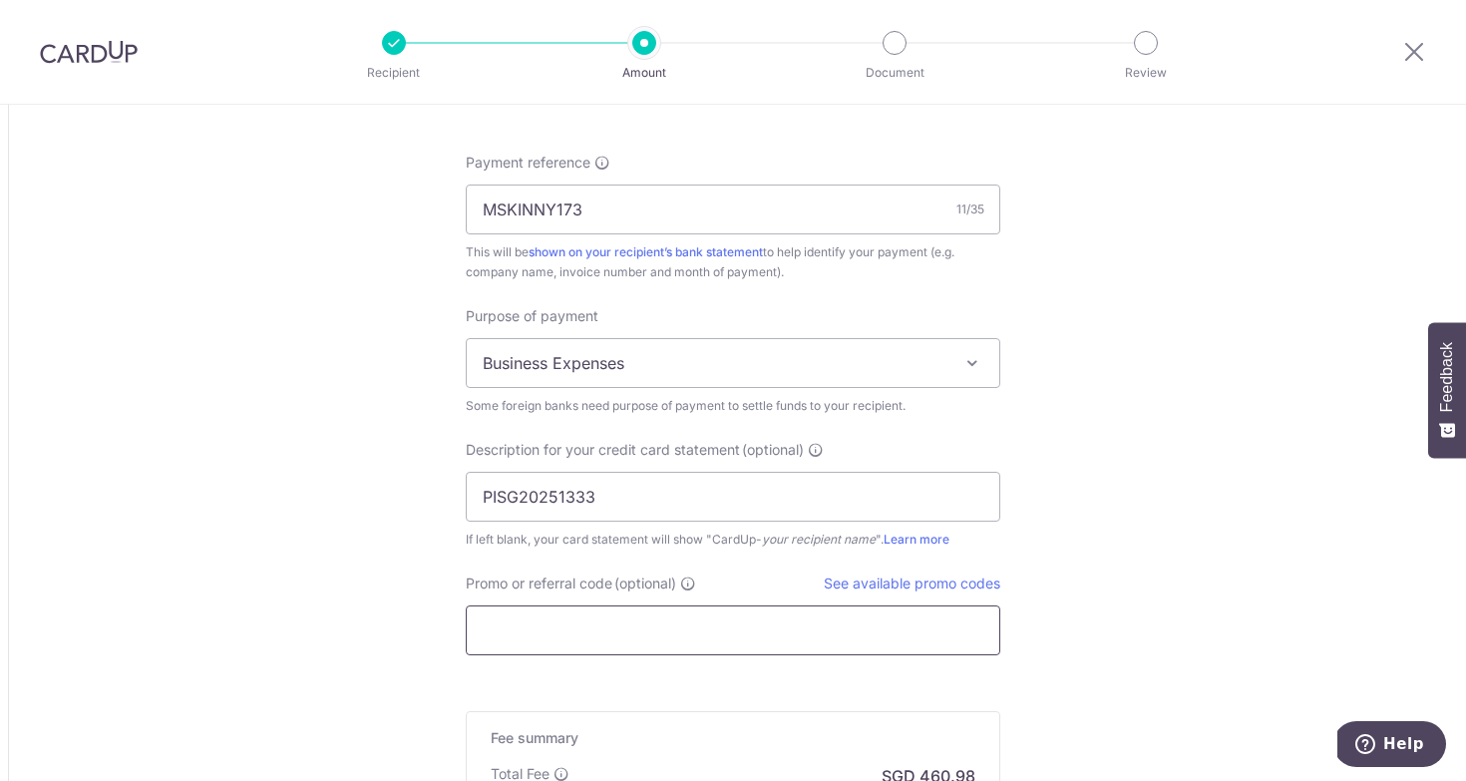
click at [680, 633] on input "Promo or referral code (optional)" at bounding box center [733, 630] width 535 height 50
paste input "MSKINNY173"
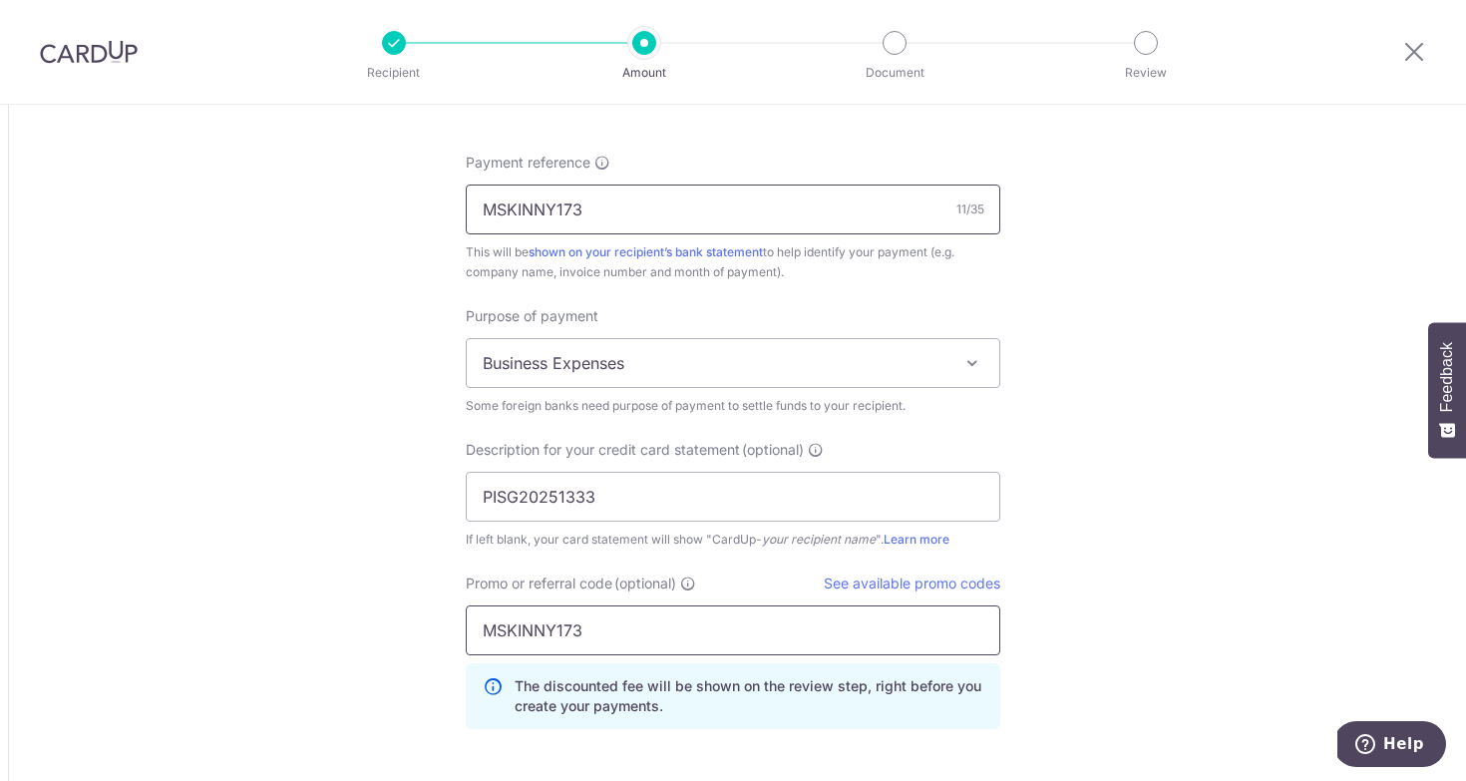
type input "MSKINNY173"
click at [615, 204] on input "MSKINNY173" at bounding box center [733, 210] width 535 height 50
drag, startPoint x: 621, startPoint y: 501, endPoint x: 605, endPoint y: 342, distance: 159.4
click at [605, 472] on input "PISG20251333" at bounding box center [733, 497] width 535 height 50
drag, startPoint x: 623, startPoint y: 203, endPoint x: 623, endPoint y: 176, distance: 27.9
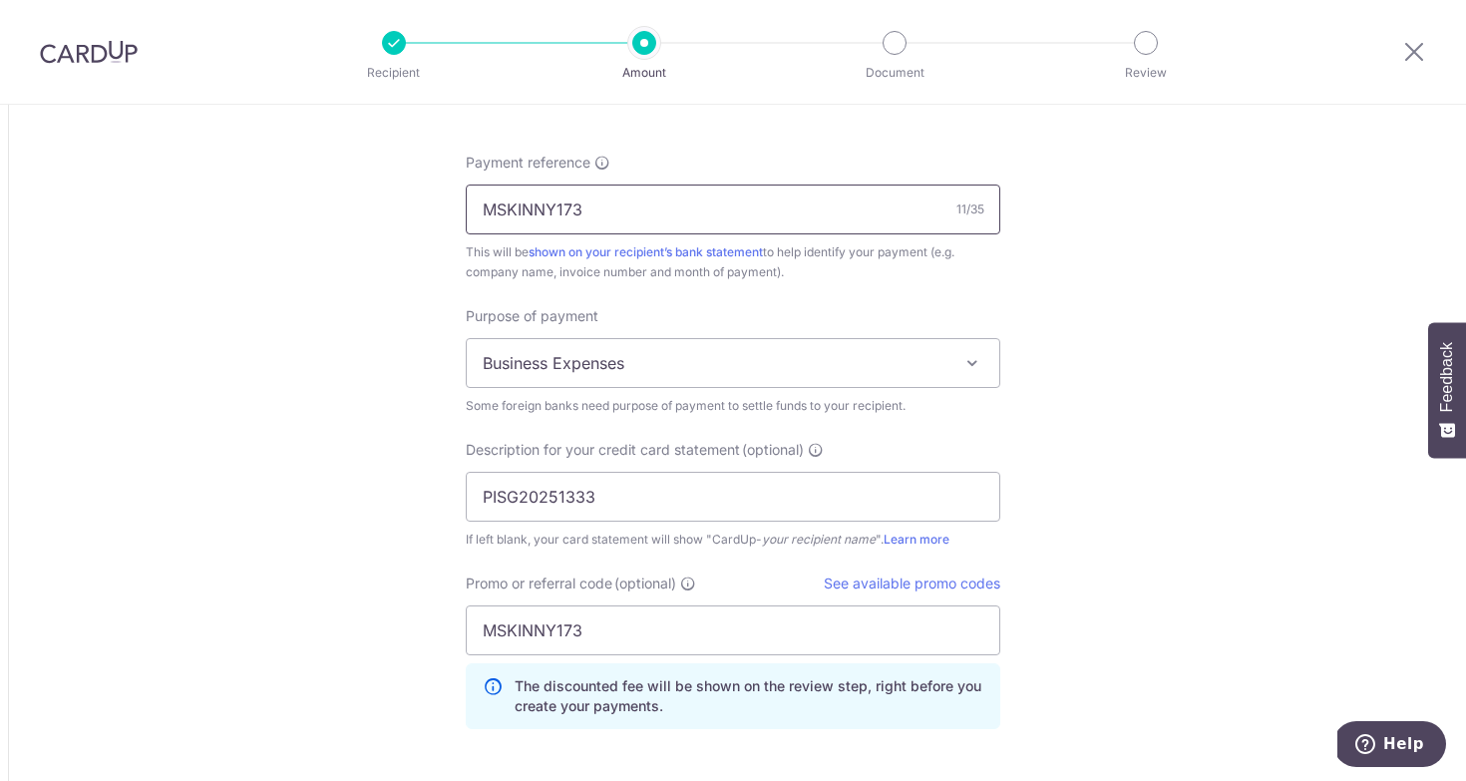
click at [623, 185] on input "MSKINNY173" at bounding box center [733, 210] width 535 height 50
paste input "PISG20251333"
type input "PISG20251333"
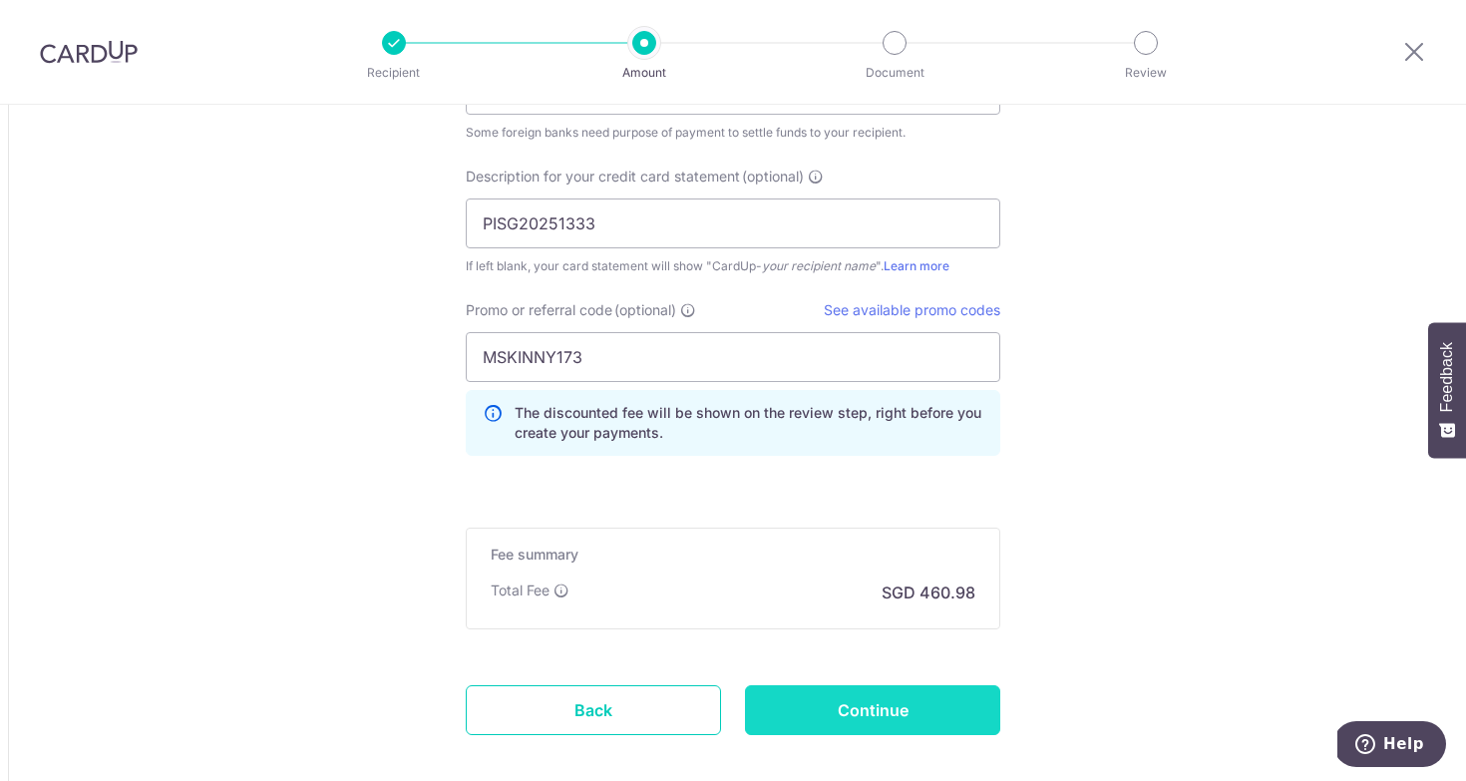
click at [906, 717] on input "Continue" at bounding box center [872, 710] width 255 height 50
type input "Create Schedule"
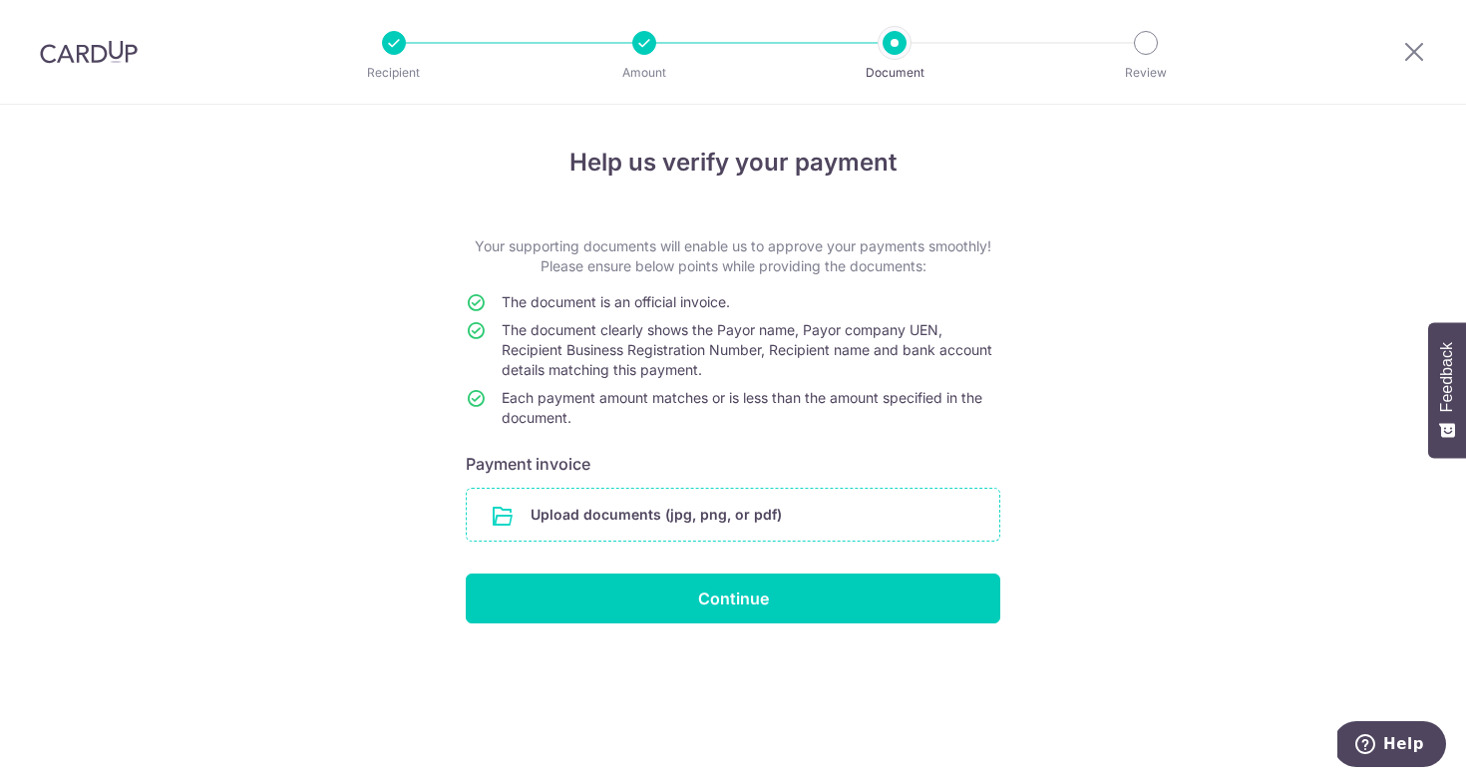
click at [748, 509] on input "file" at bounding box center [733, 515] width 533 height 52
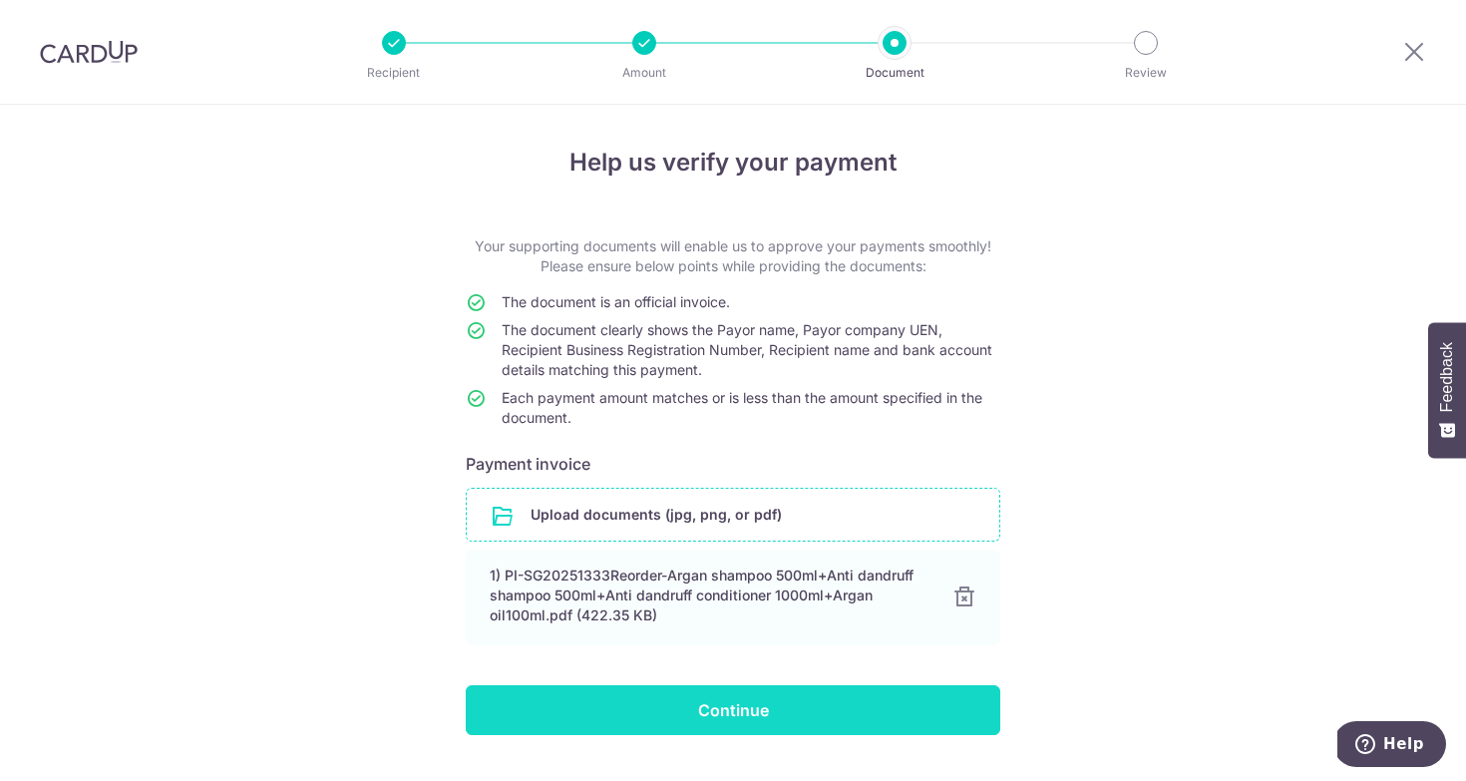
click at [800, 719] on input "Continue" at bounding box center [733, 710] width 535 height 50
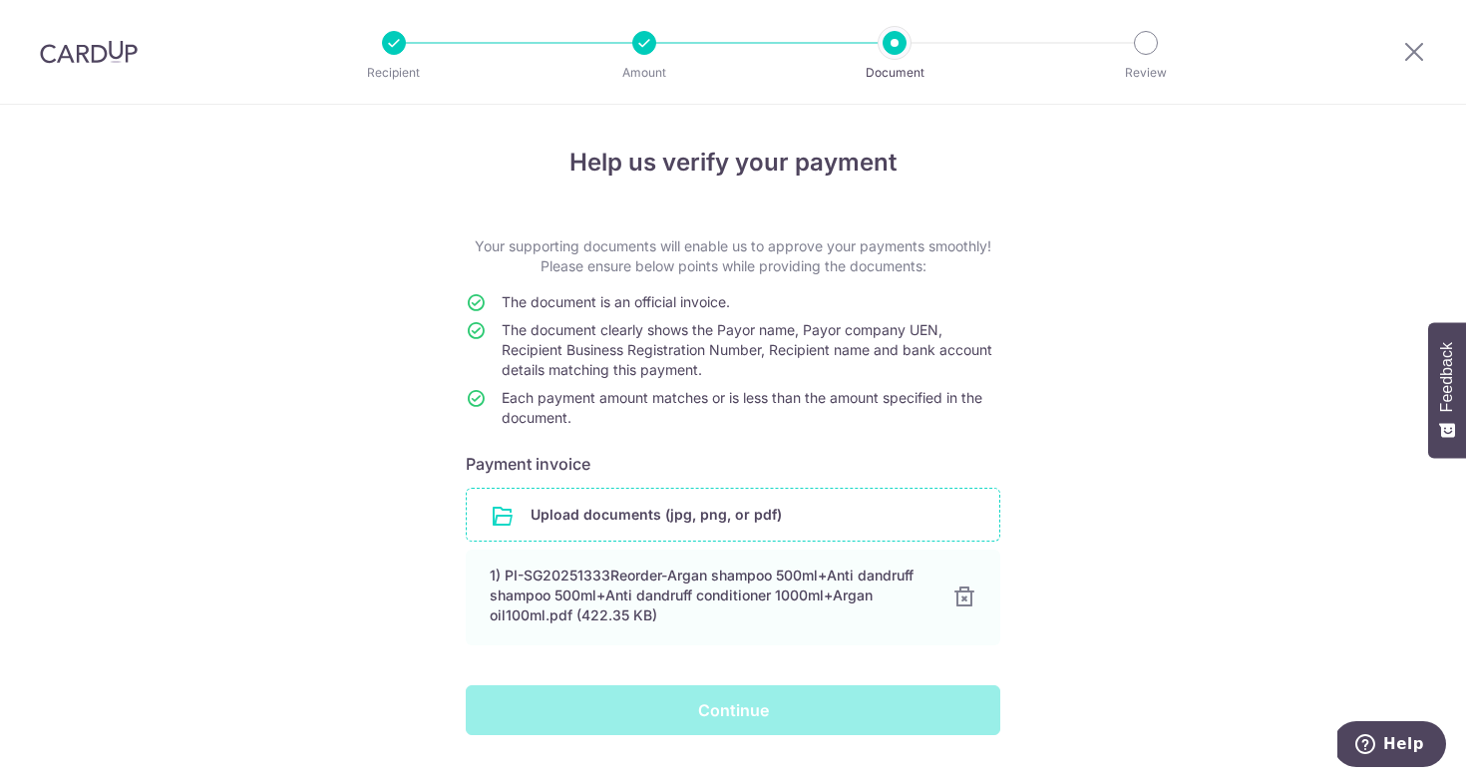
scroll to position [48, 0]
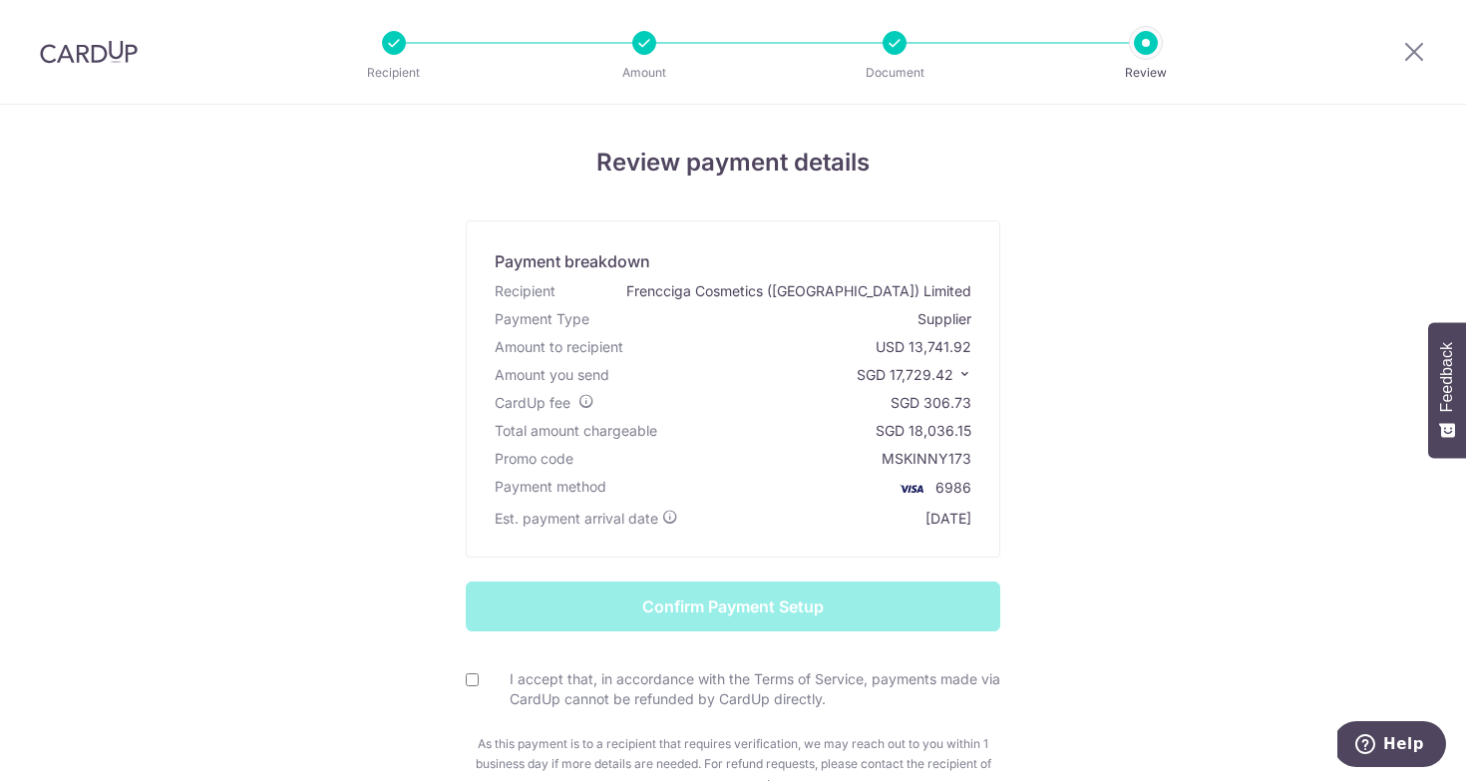
click at [930, 371] on span "SGD 17,729.42" at bounding box center [905, 374] width 97 height 17
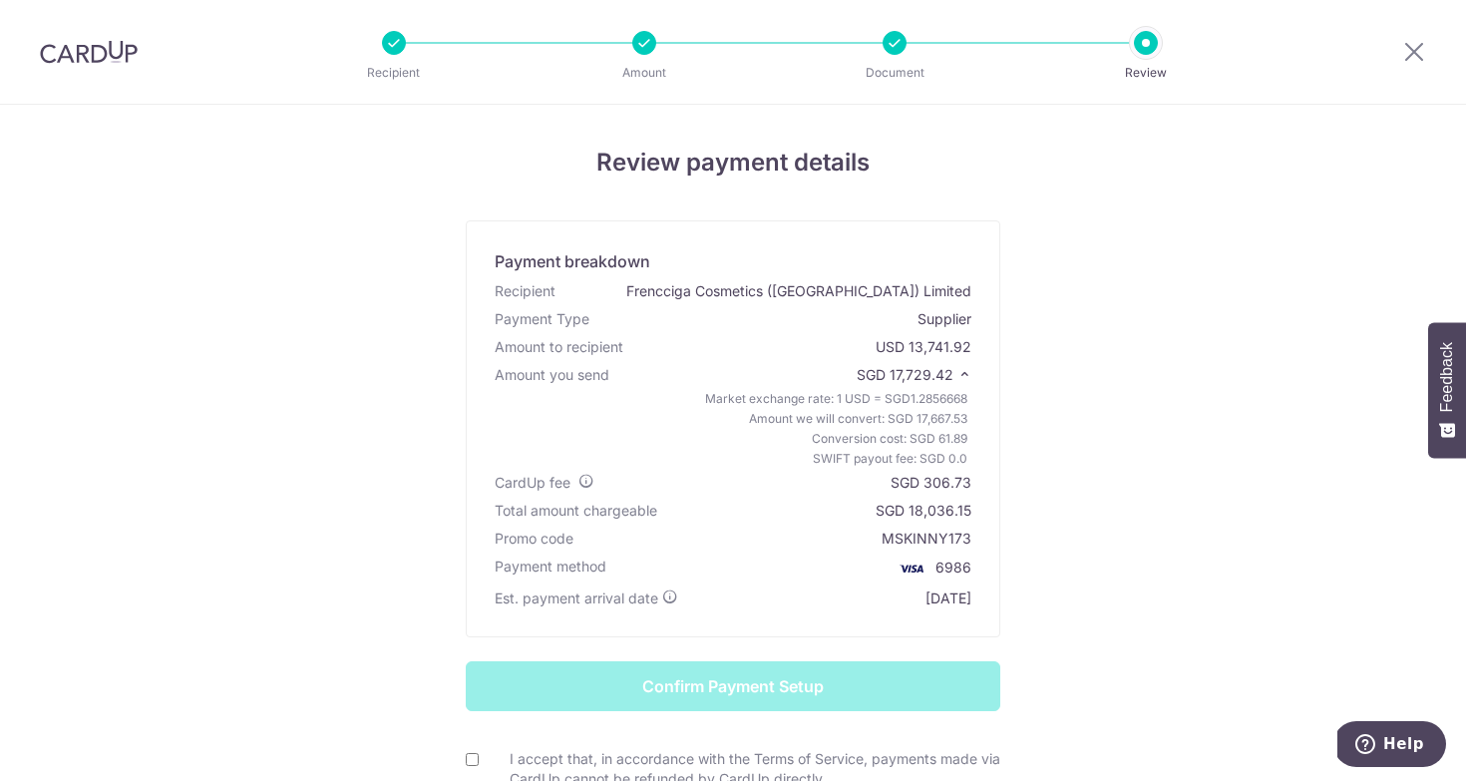
click at [948, 379] on span "SGD 17,729.42" at bounding box center [905, 374] width 97 height 17
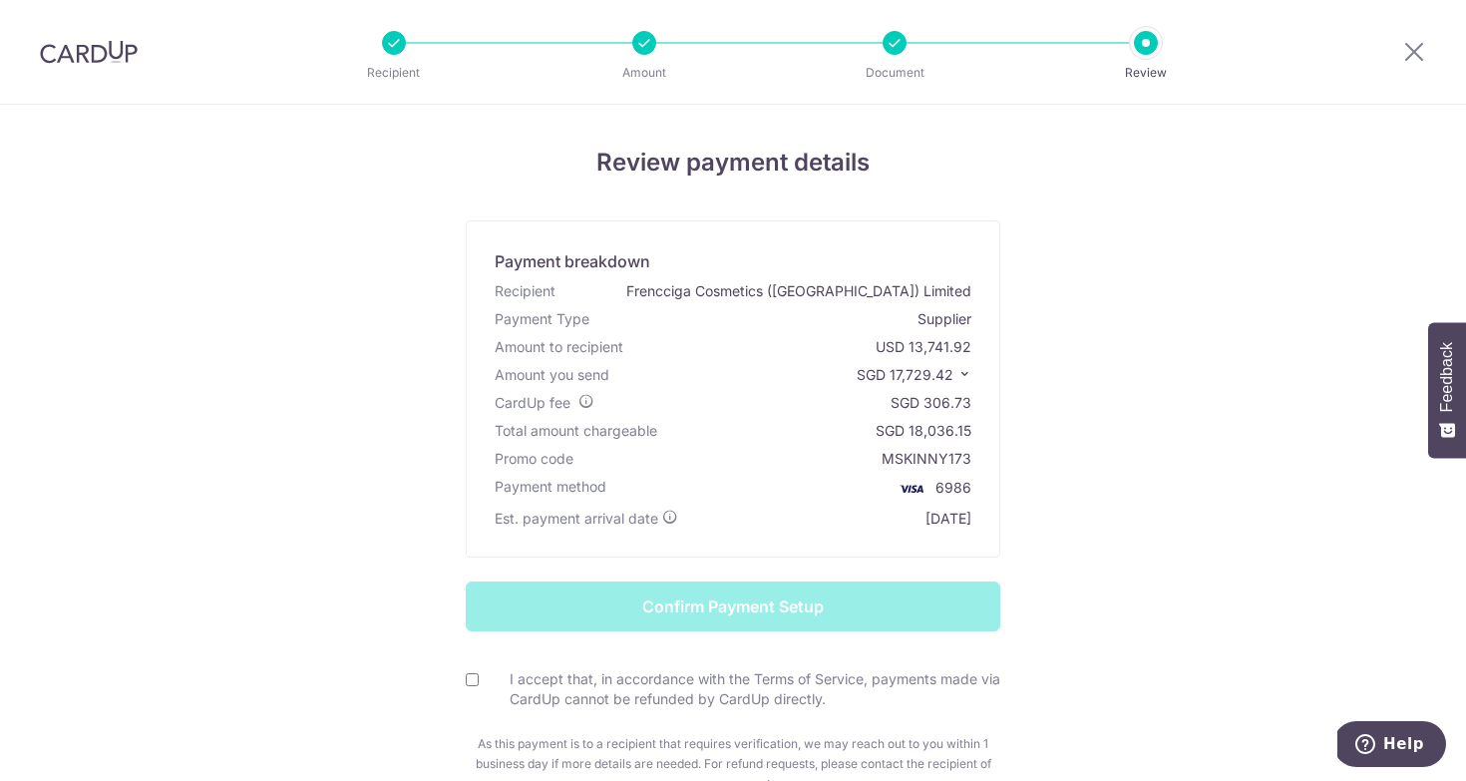
click at [948, 379] on span "SGD 17,729.42" at bounding box center [905, 374] width 97 height 17
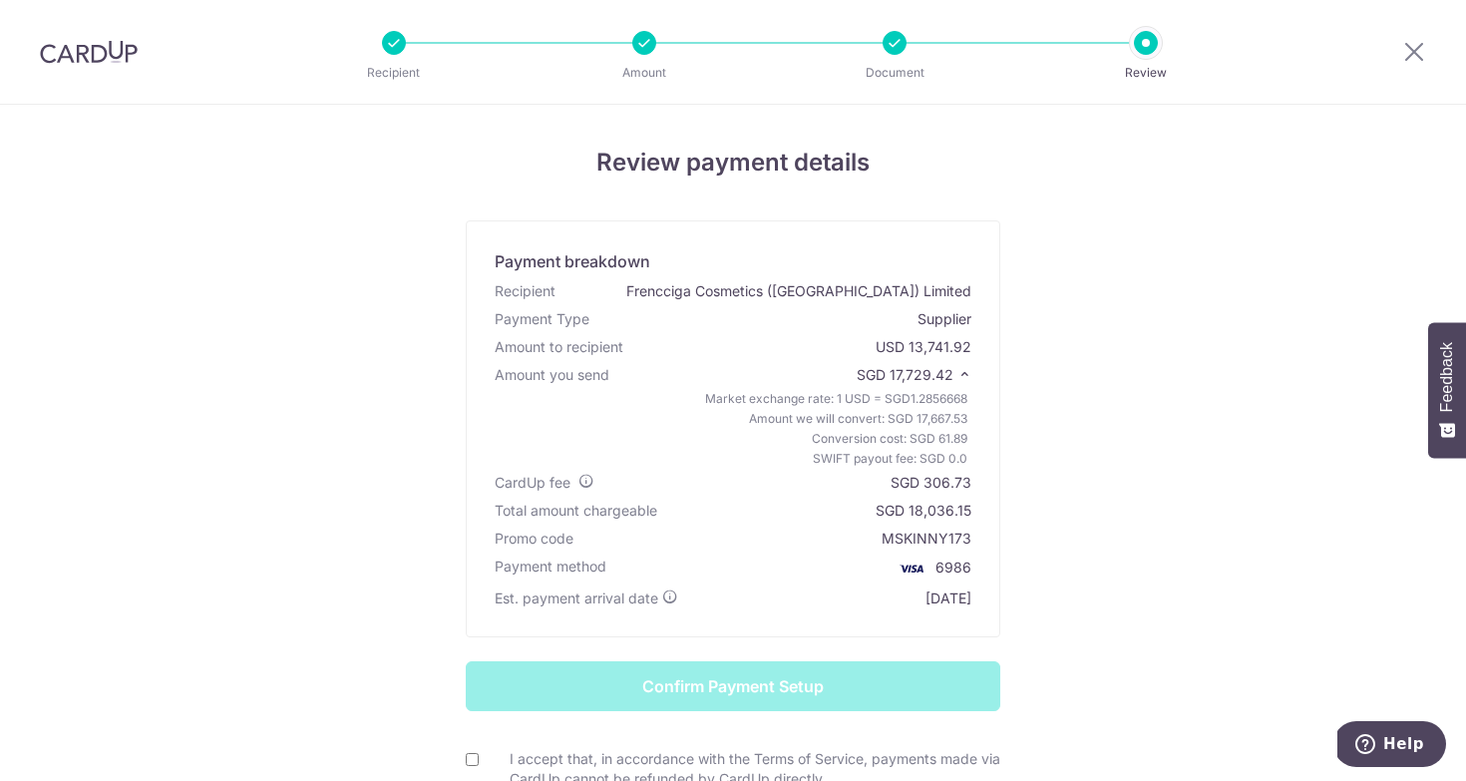
click at [948, 379] on span "SGD 17,729.42" at bounding box center [905, 374] width 97 height 17
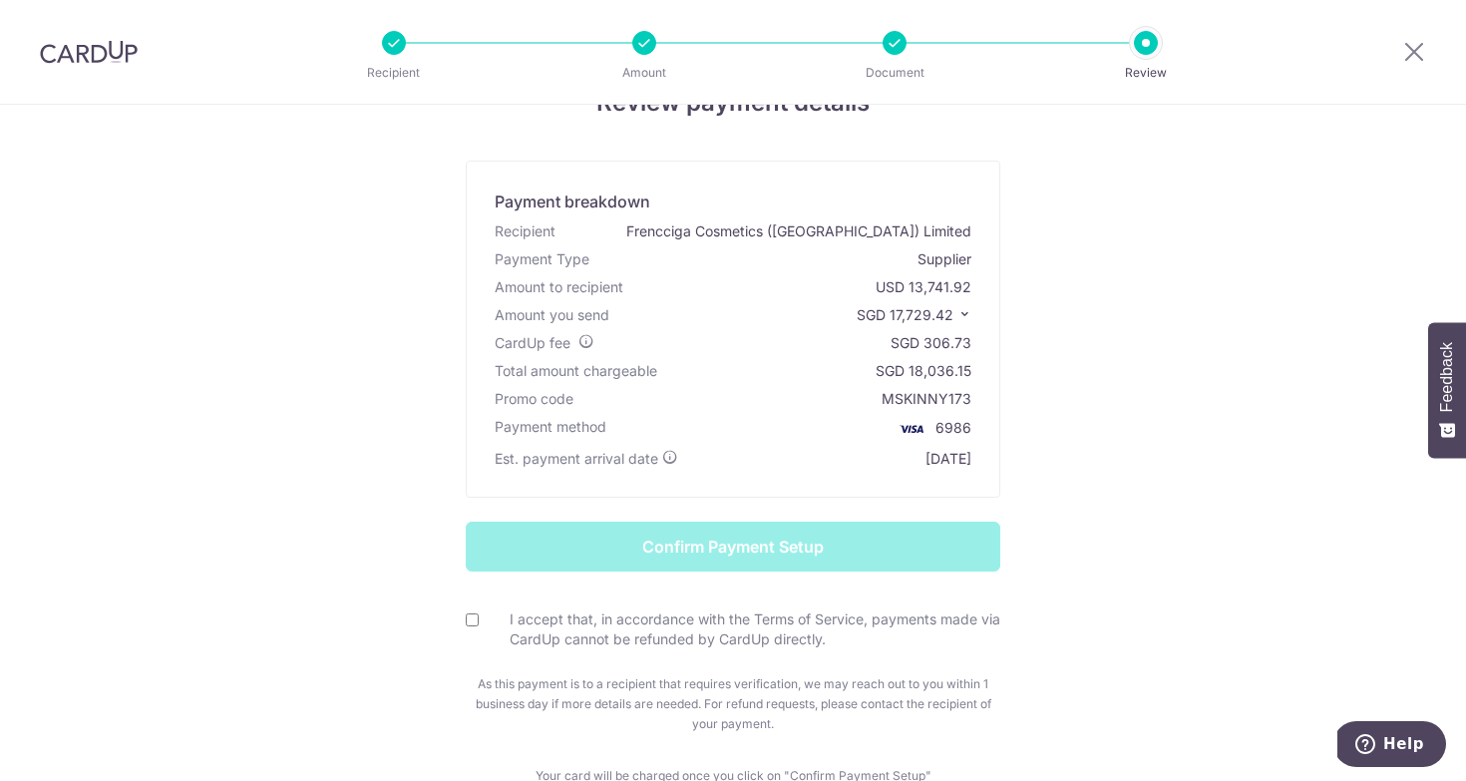
scroll to position [68, 0]
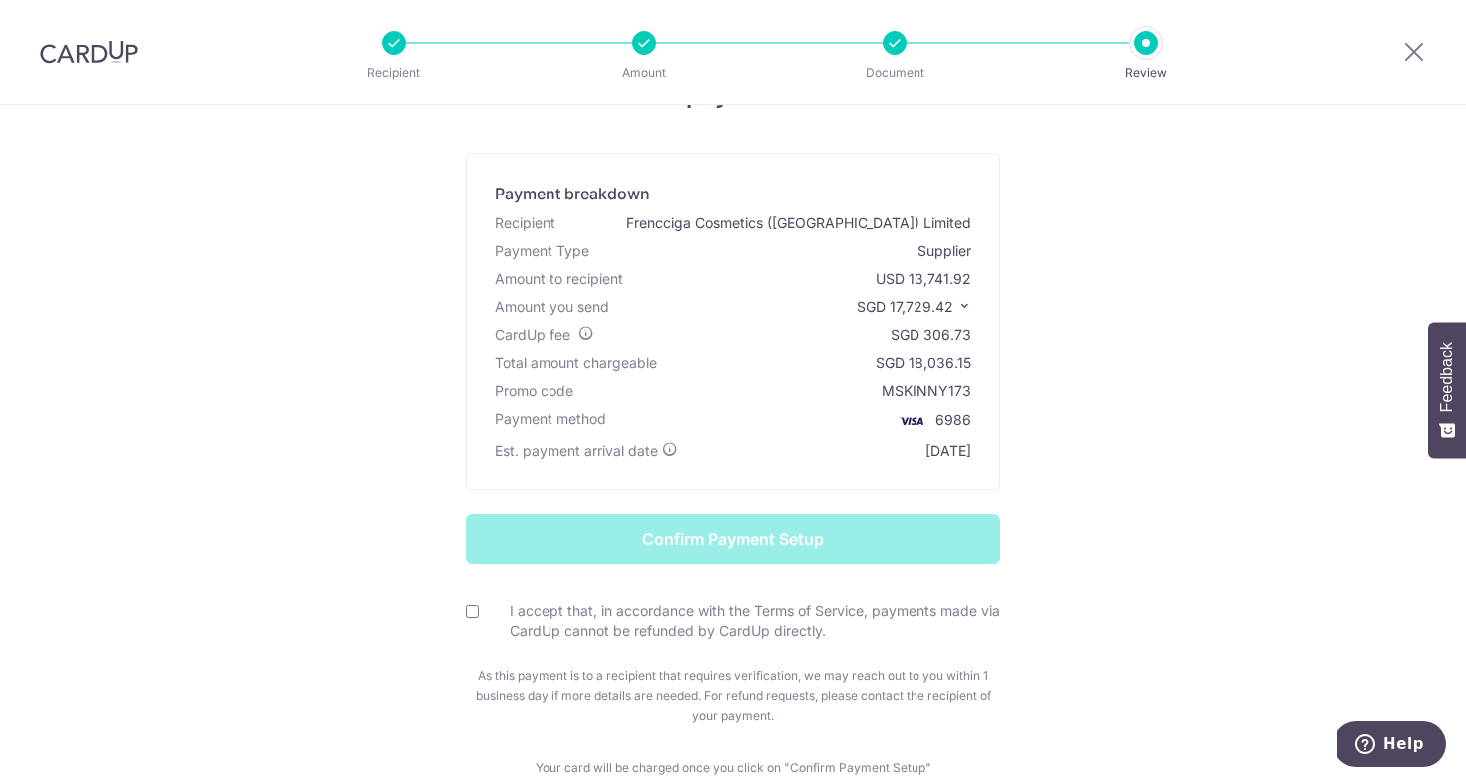
click at [480, 599] on div "I accept that, in accordance with the Terms of Service, payments made via CardU…" at bounding box center [733, 612] width 535 height 59
click at [475, 619] on div "I accept that, in accordance with the Terms of Service, payments made via CardU…" at bounding box center [733, 621] width 535 height 41
click at [475, 617] on input "I accept that, in accordance with the Terms of Service, payments made via CardU…" at bounding box center [472, 611] width 13 height 13
checkbox input "true"
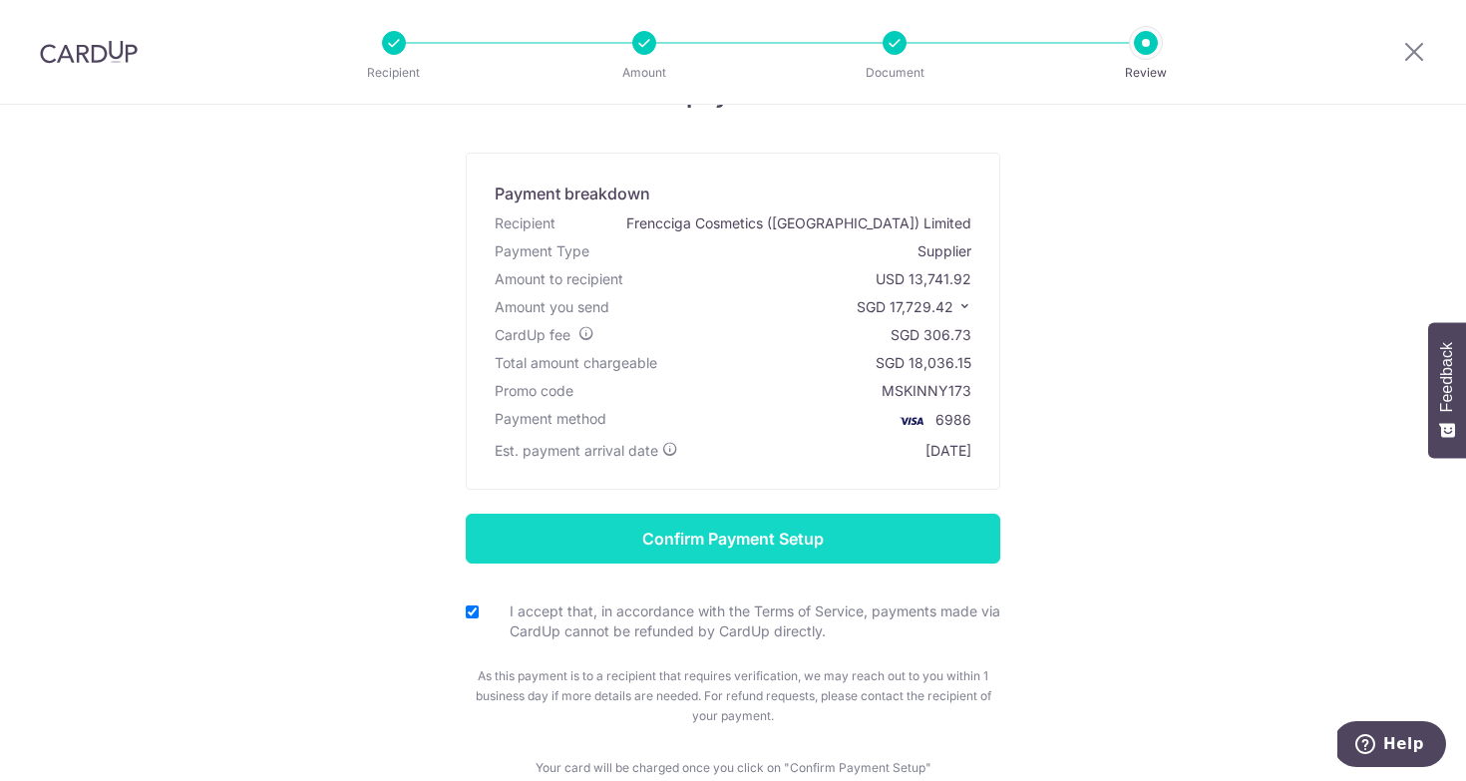
click at [748, 541] on input "Confirm Payment Setup" at bounding box center [733, 539] width 535 height 50
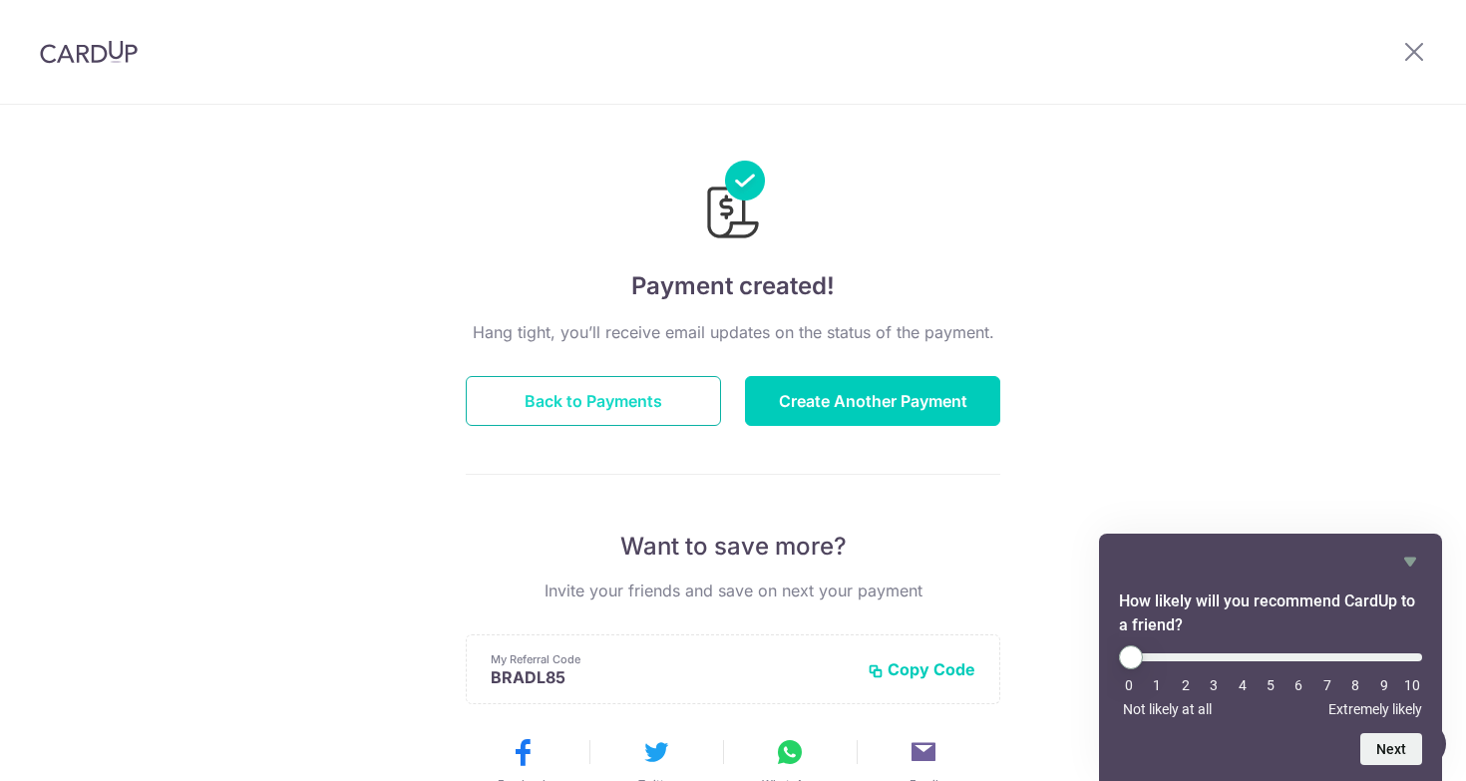
click at [652, 381] on button "Back to Payments" at bounding box center [593, 401] width 255 height 50
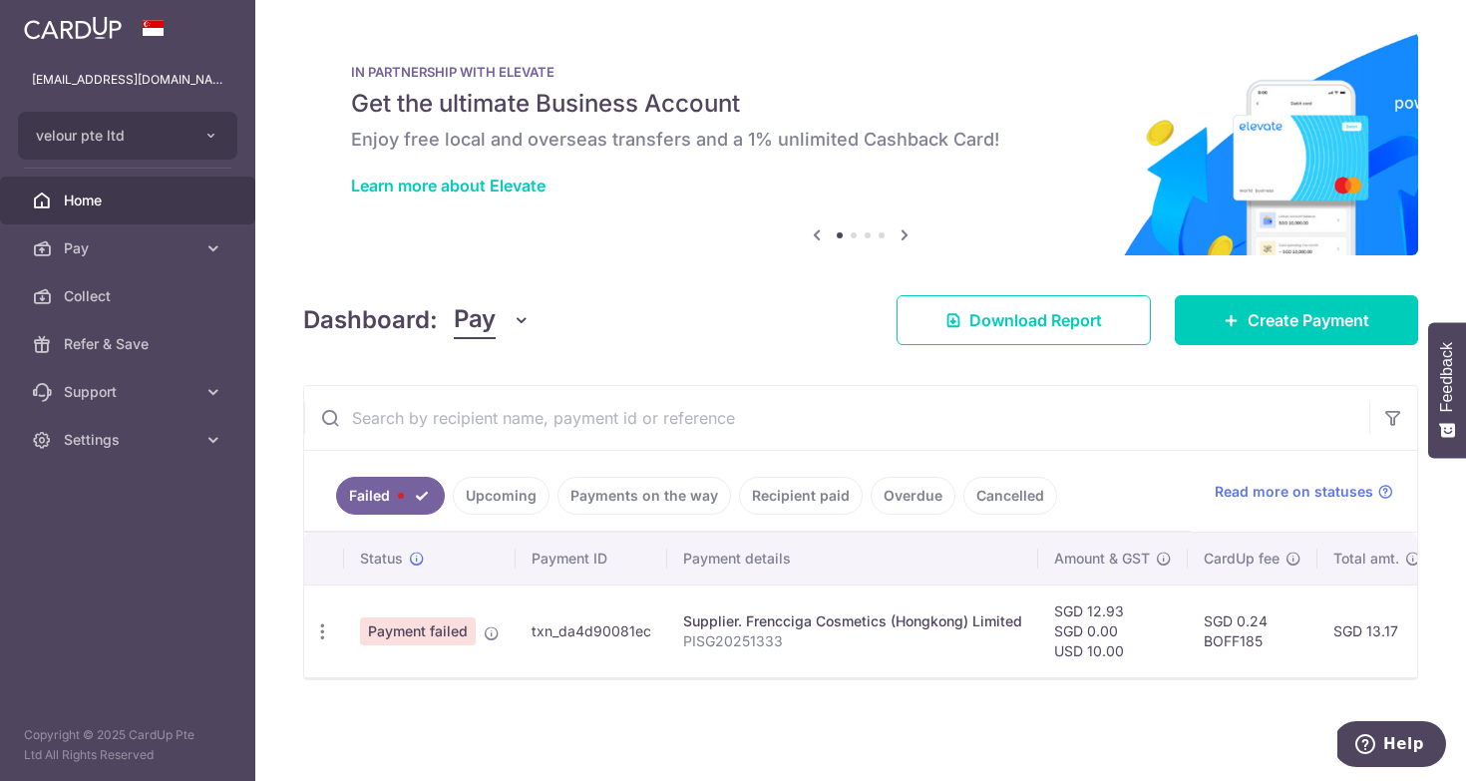
click at [512, 484] on link "Upcoming" at bounding box center [501, 496] width 97 height 38
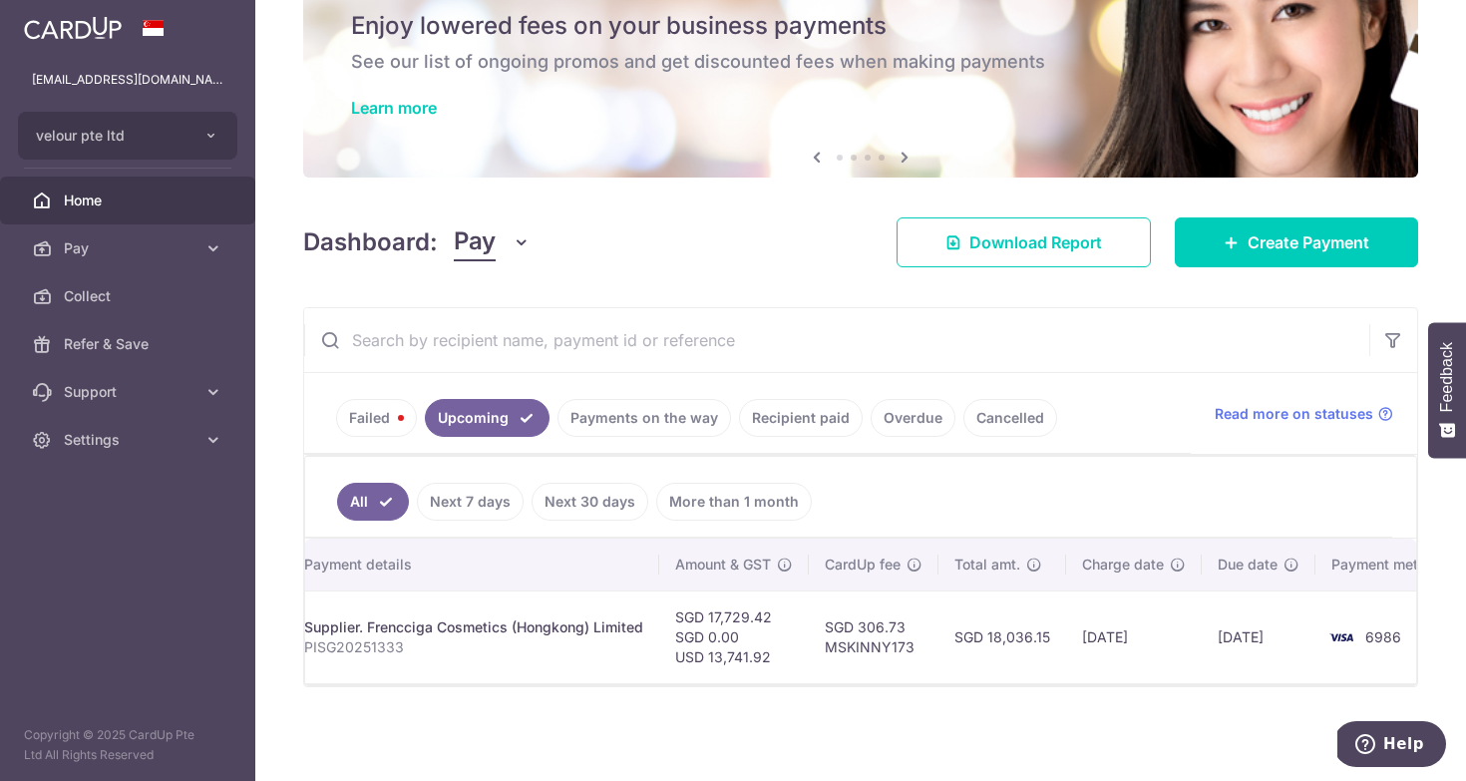
scroll to position [0, 425]
